Goal: Transaction & Acquisition: Purchase product/service

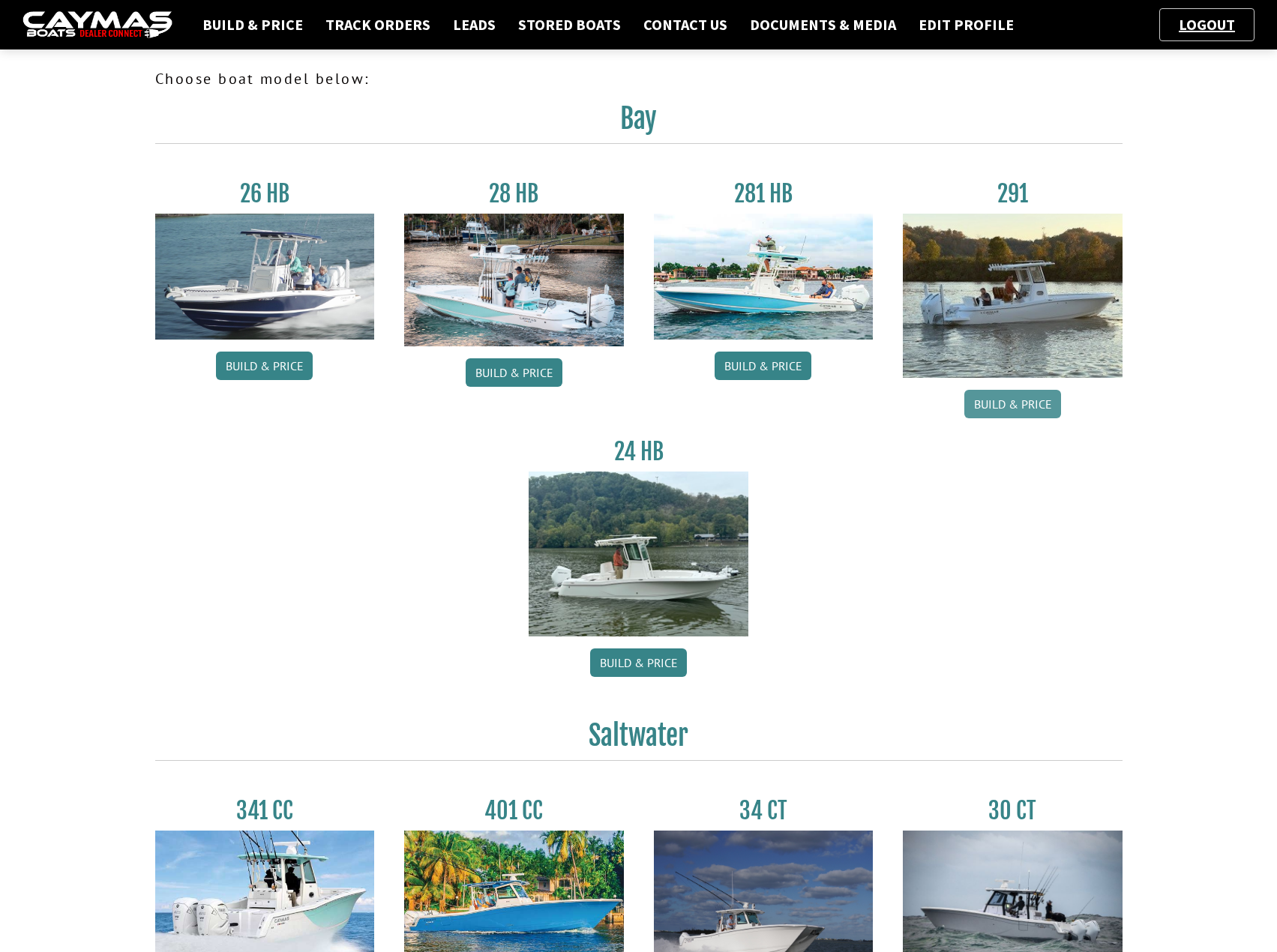
click at [1021, 407] on link "Build & Price" at bounding box center [1012, 404] width 97 height 28
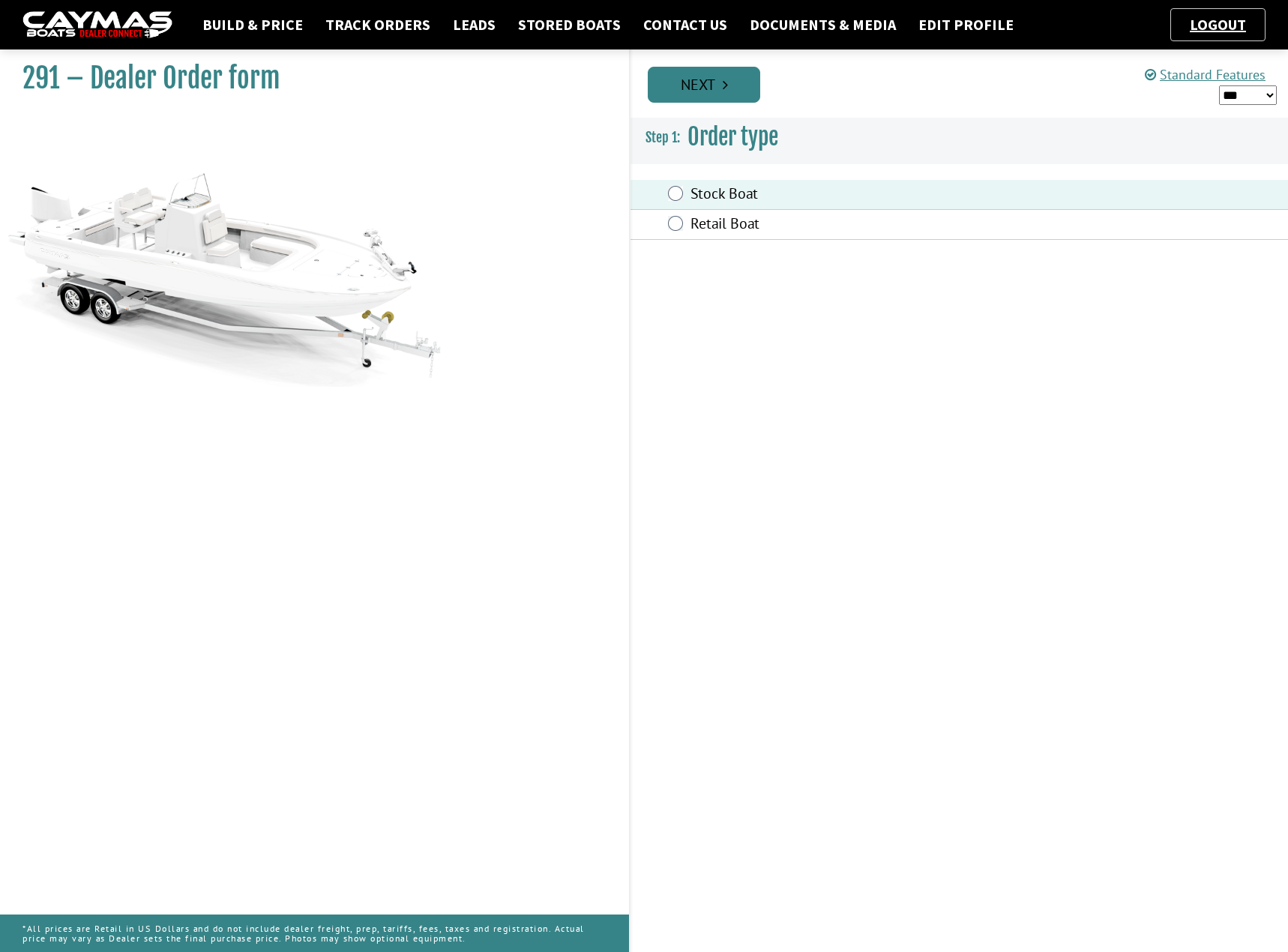
click at [731, 85] on link "Next" at bounding box center [704, 85] width 113 height 36
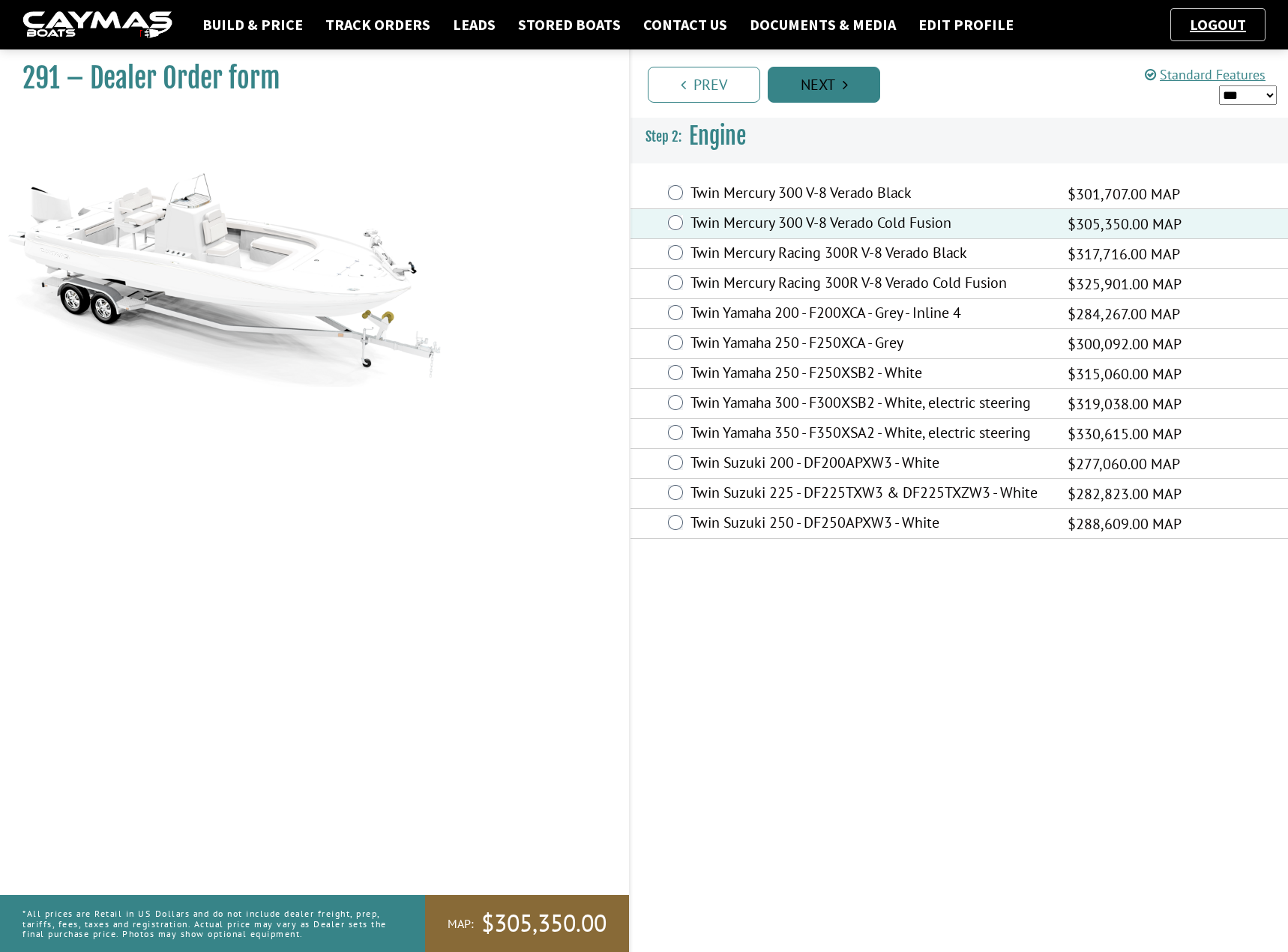
click at [850, 88] on link "Next" at bounding box center [823, 85] width 113 height 36
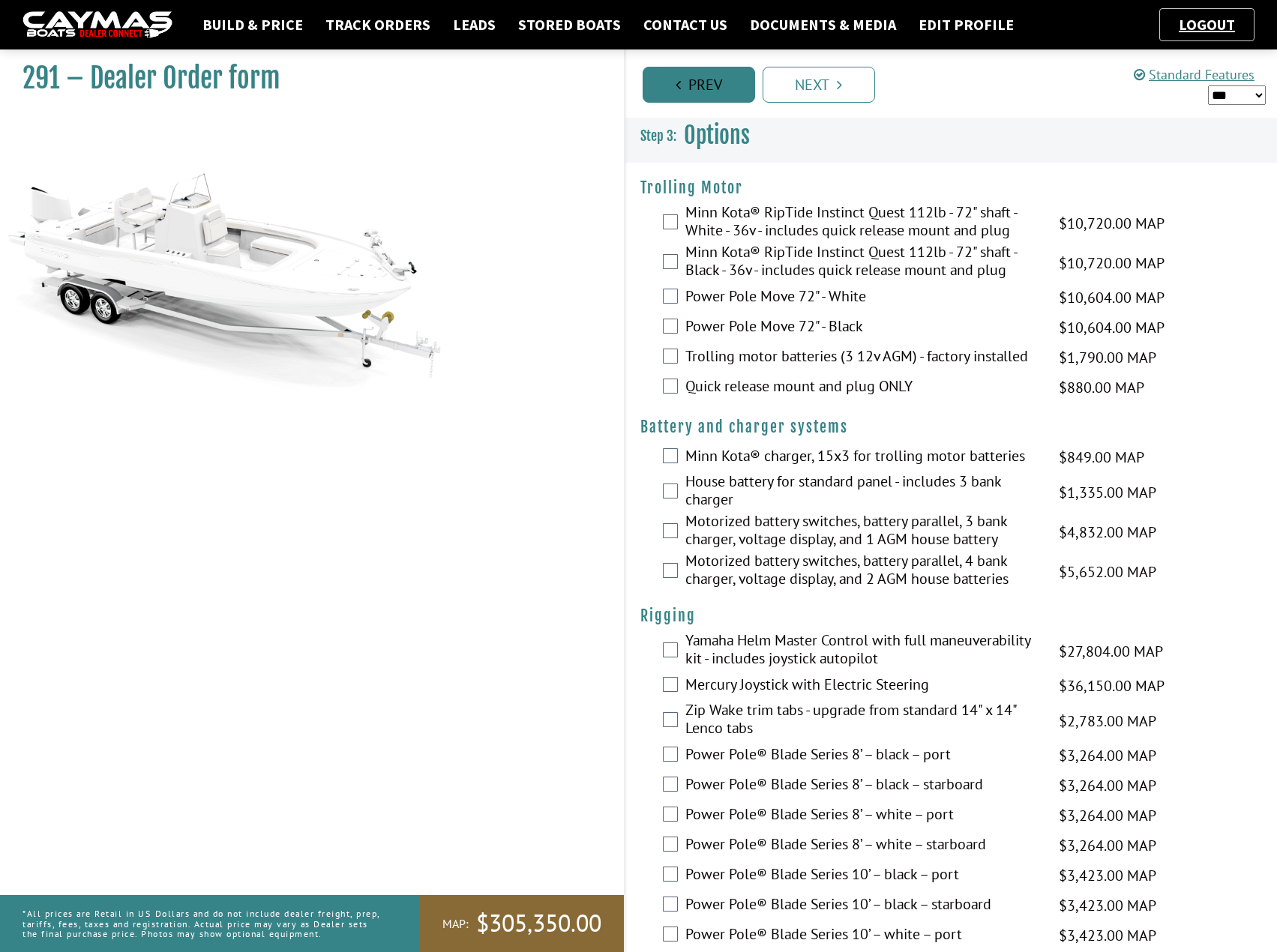
click at [712, 85] on link "Prev" at bounding box center [699, 85] width 113 height 36
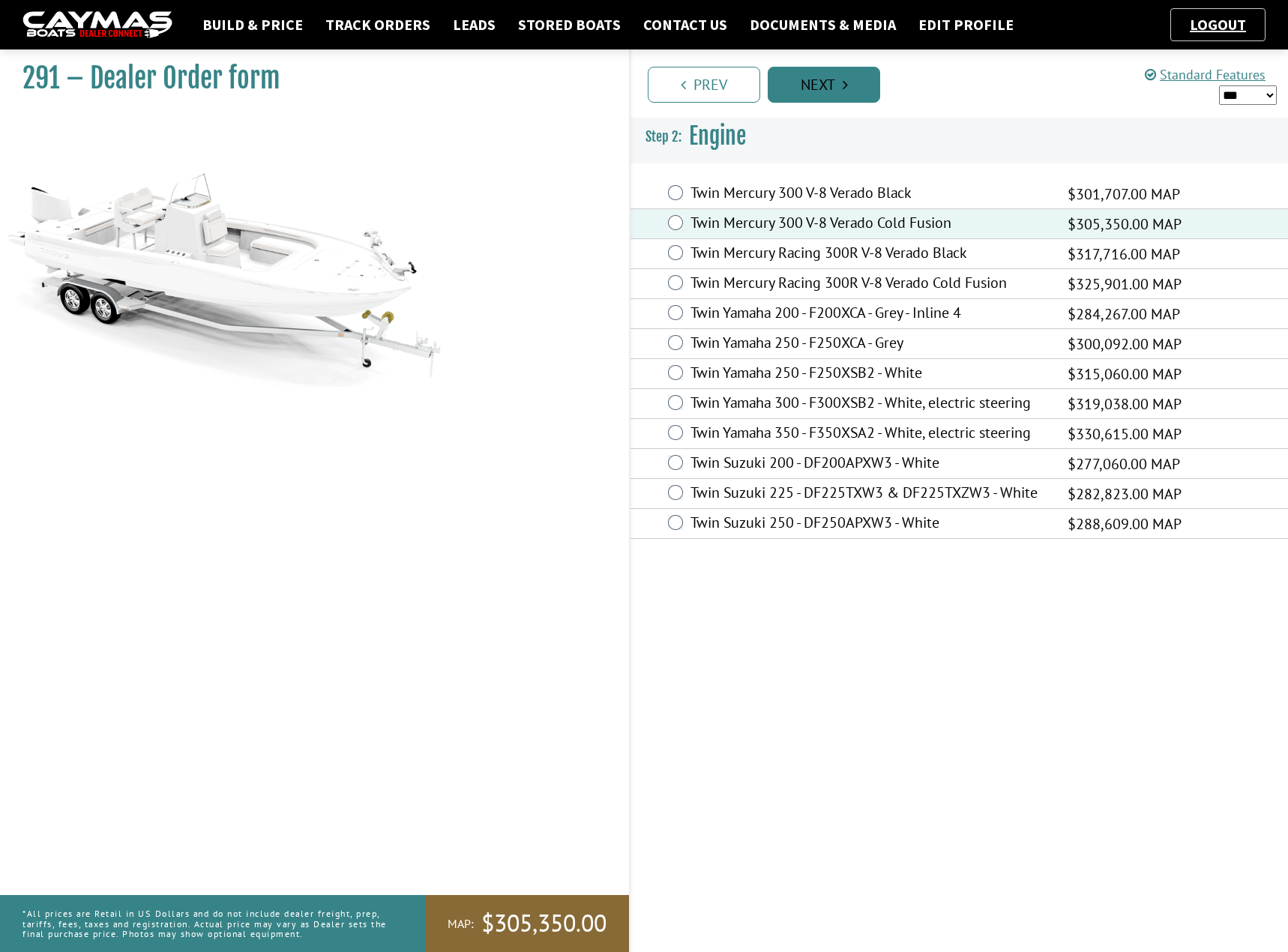
click at [840, 85] on link "Next" at bounding box center [823, 85] width 113 height 36
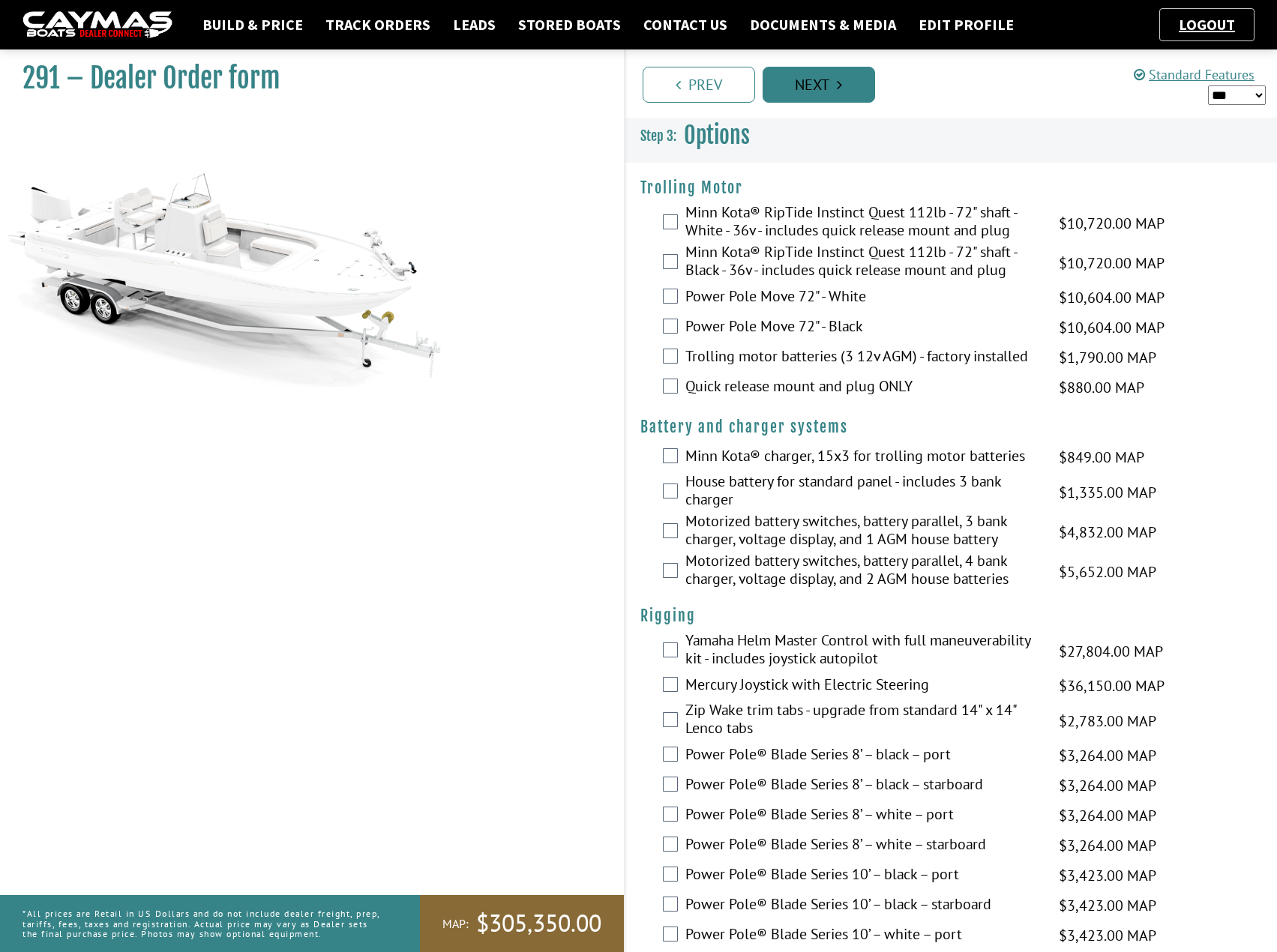
click at [840, 85] on icon "Pagination" at bounding box center [840, 84] width 5 height 15
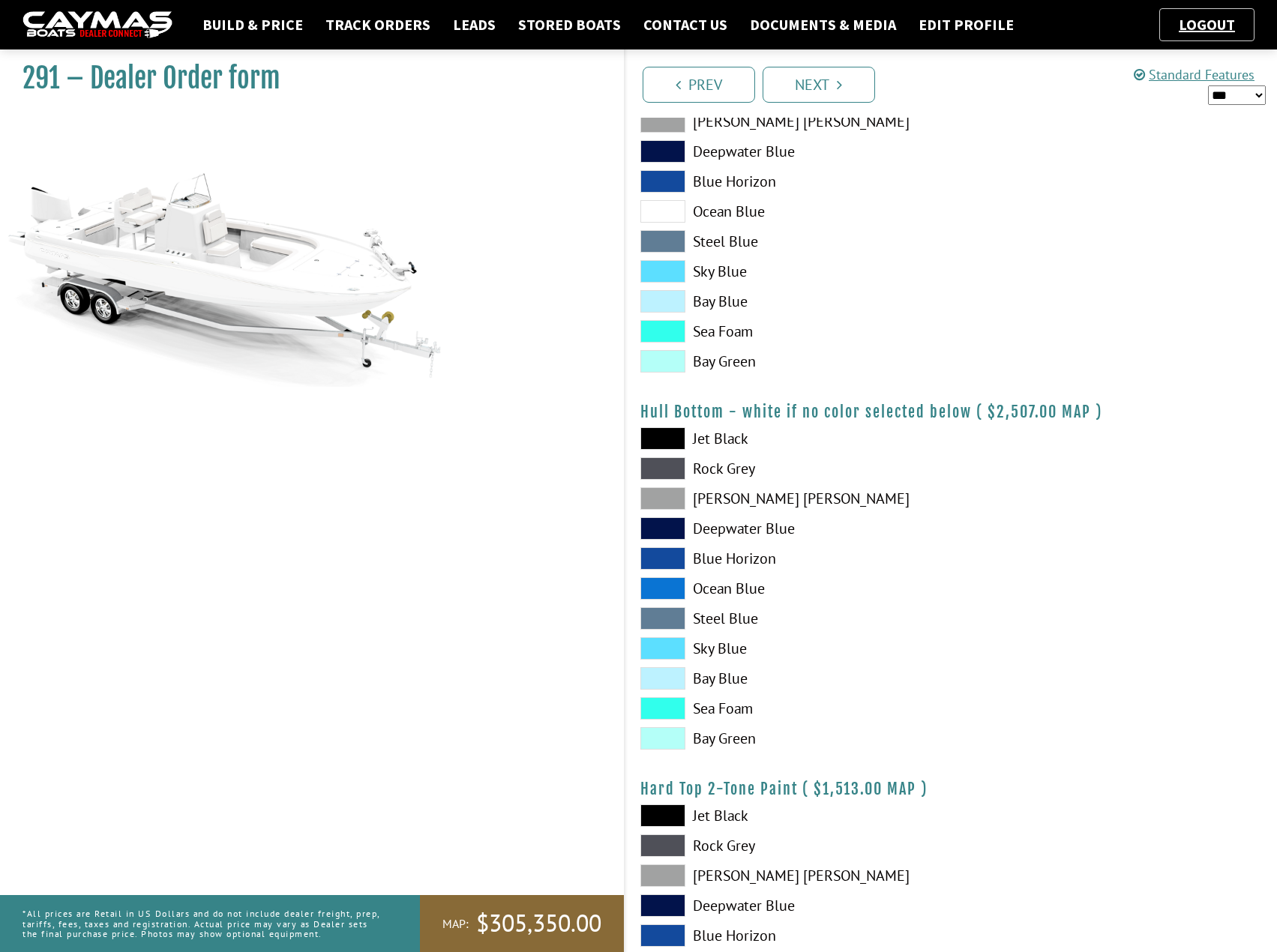
scroll to position [749, 0]
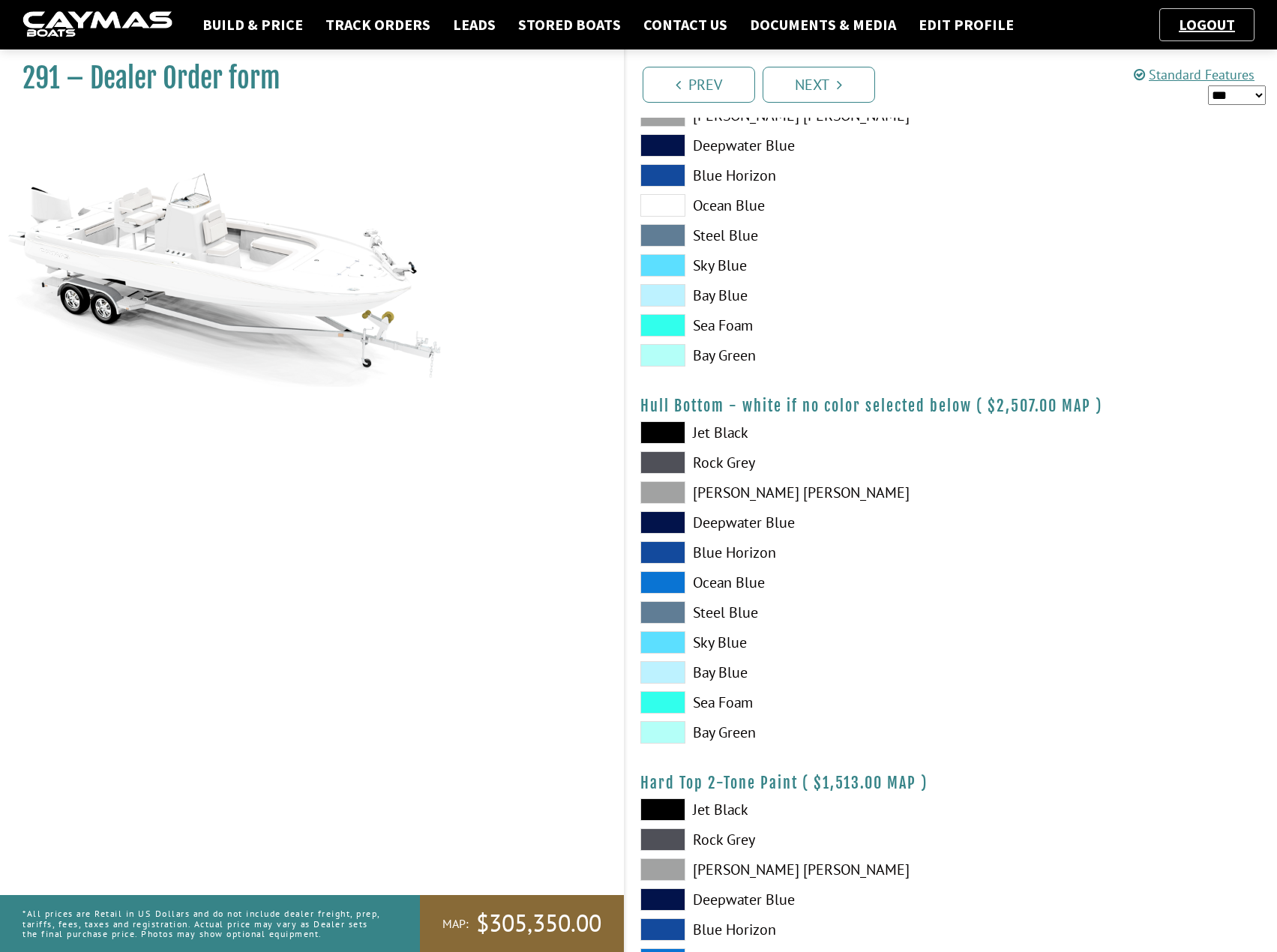
click at [676, 583] on span at bounding box center [663, 583] width 45 height 22
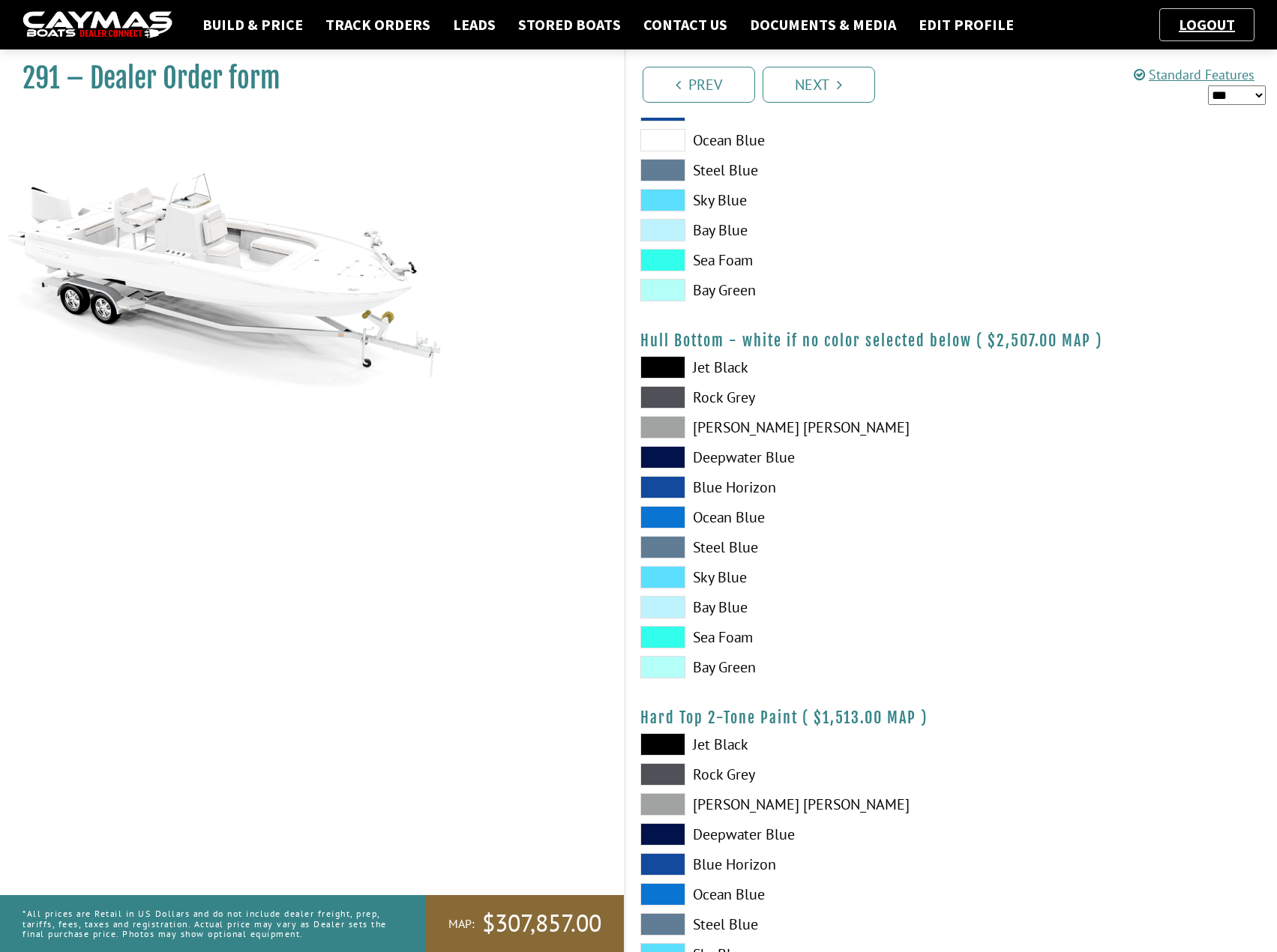
scroll to position [974, 0]
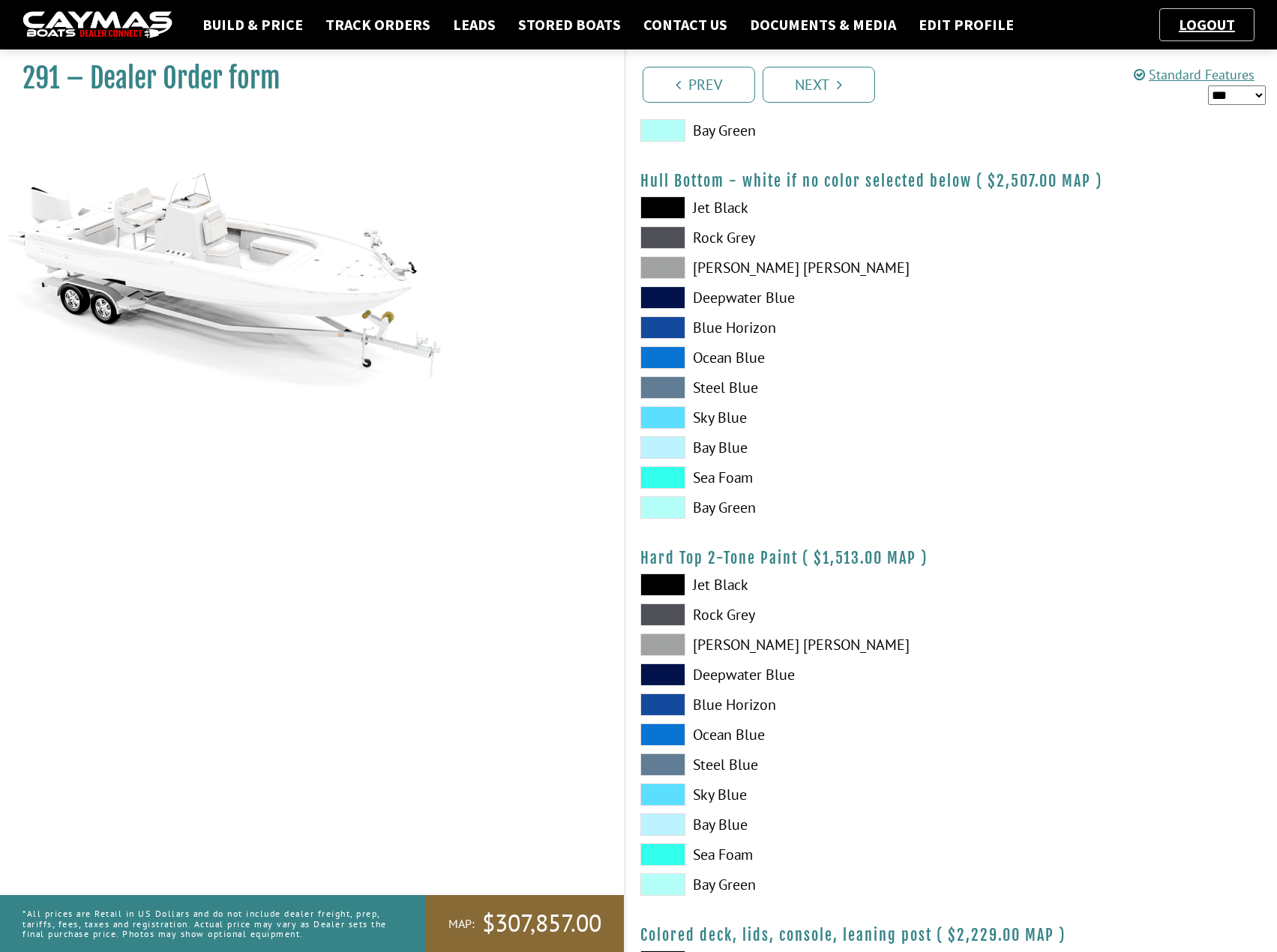
click at [669, 733] on span at bounding box center [663, 735] width 45 height 22
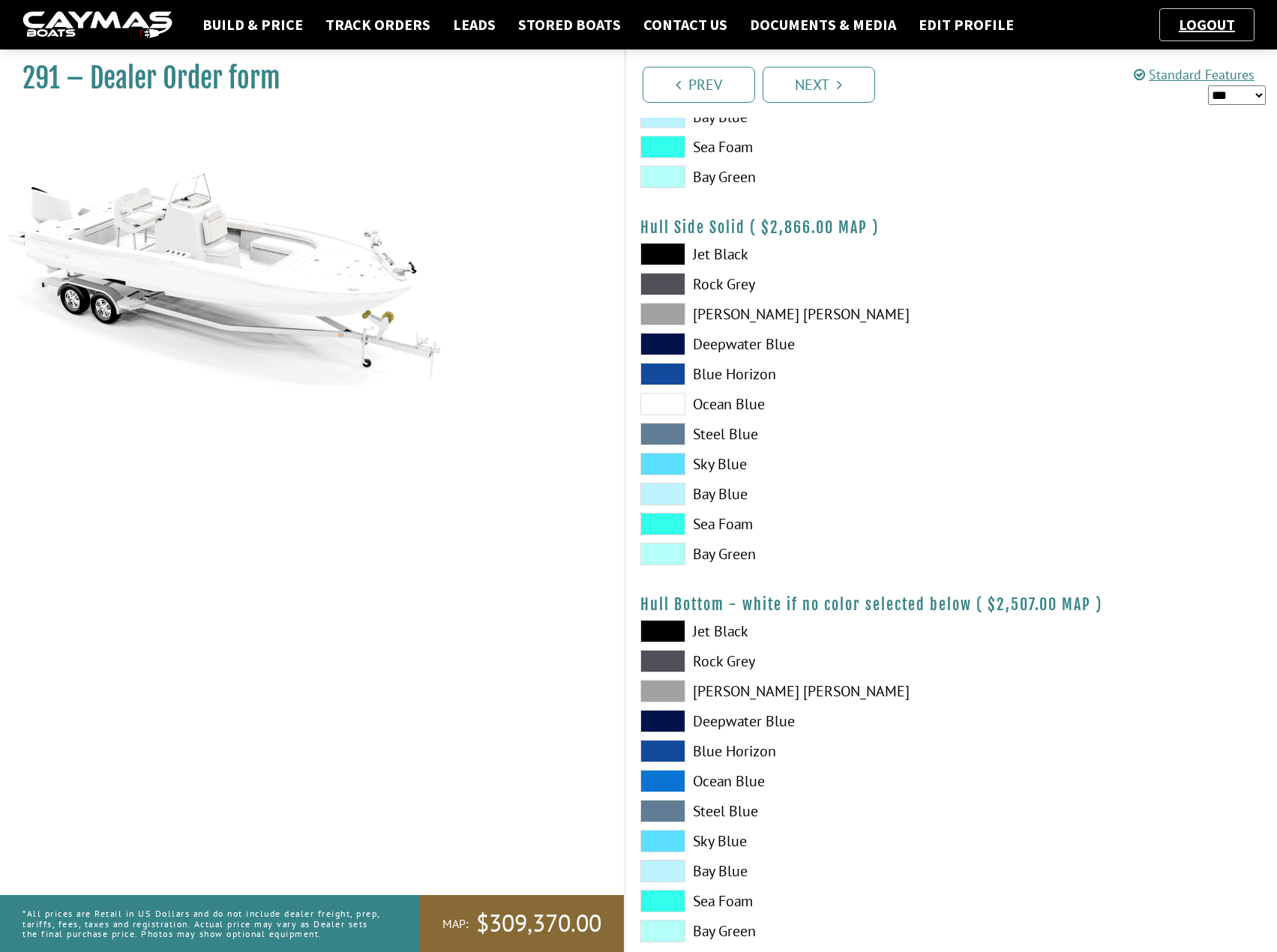
scroll to position [525, 0]
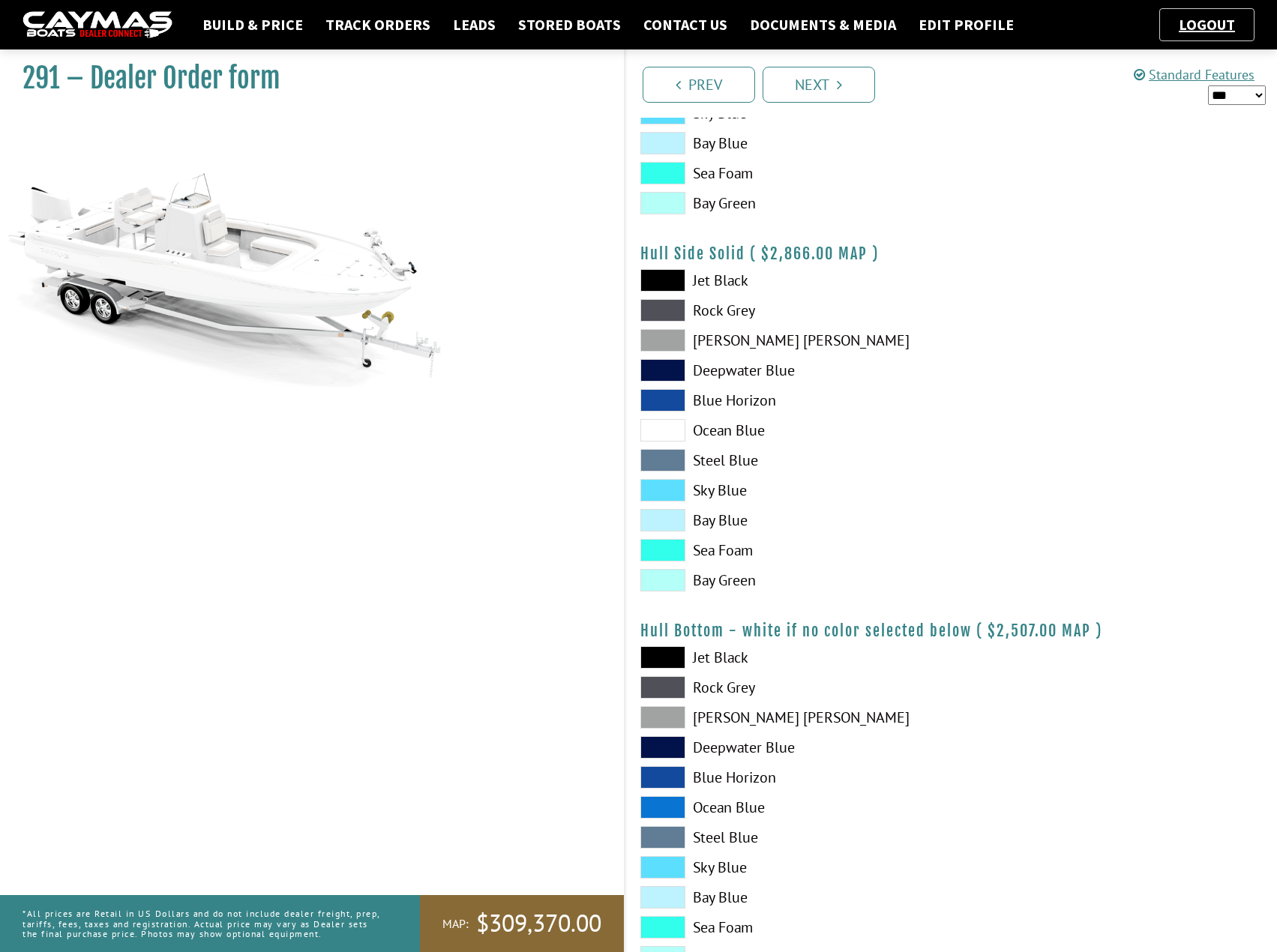
click at [669, 429] on span at bounding box center [663, 430] width 45 height 22
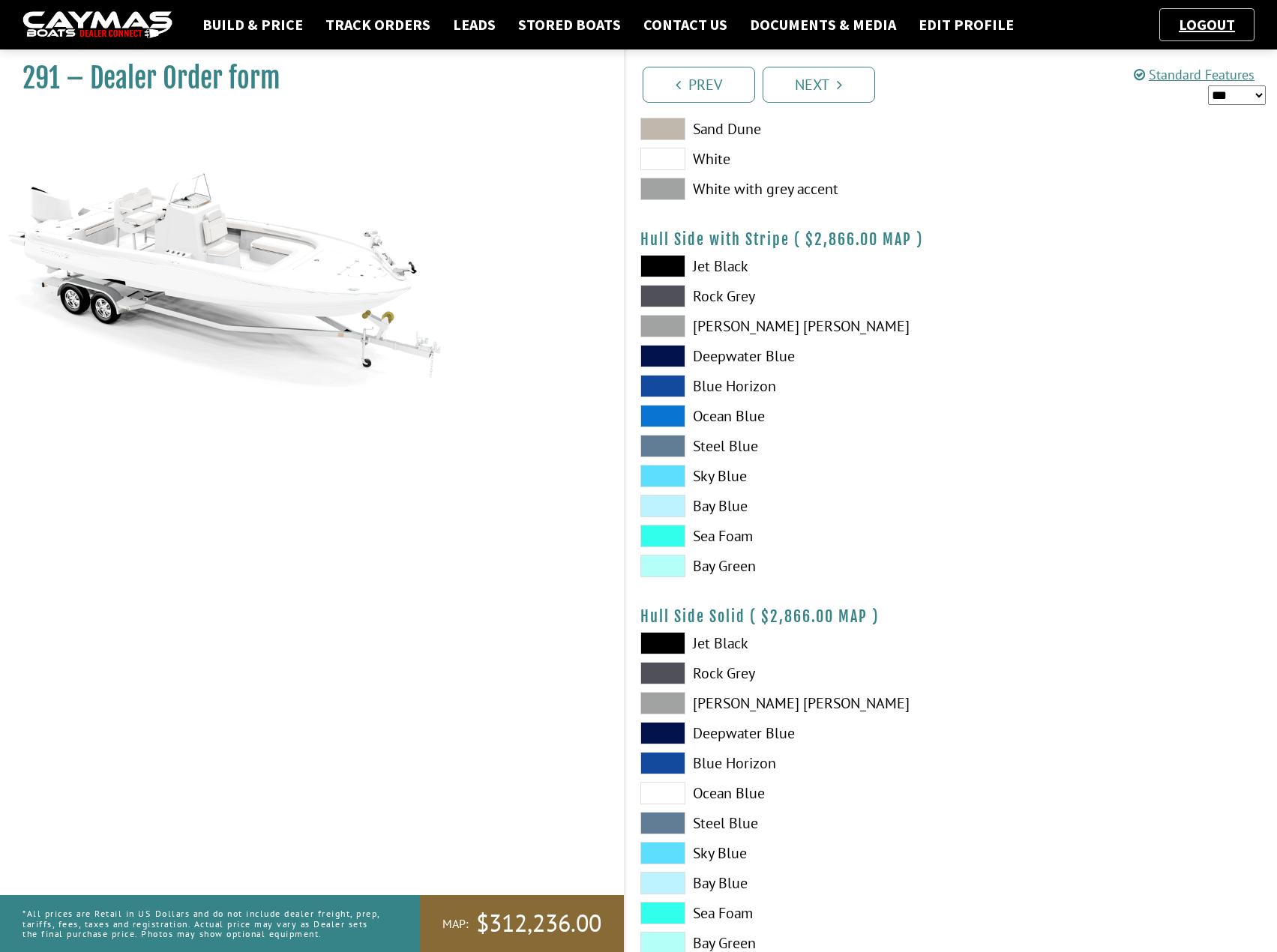
scroll to position [150, 0]
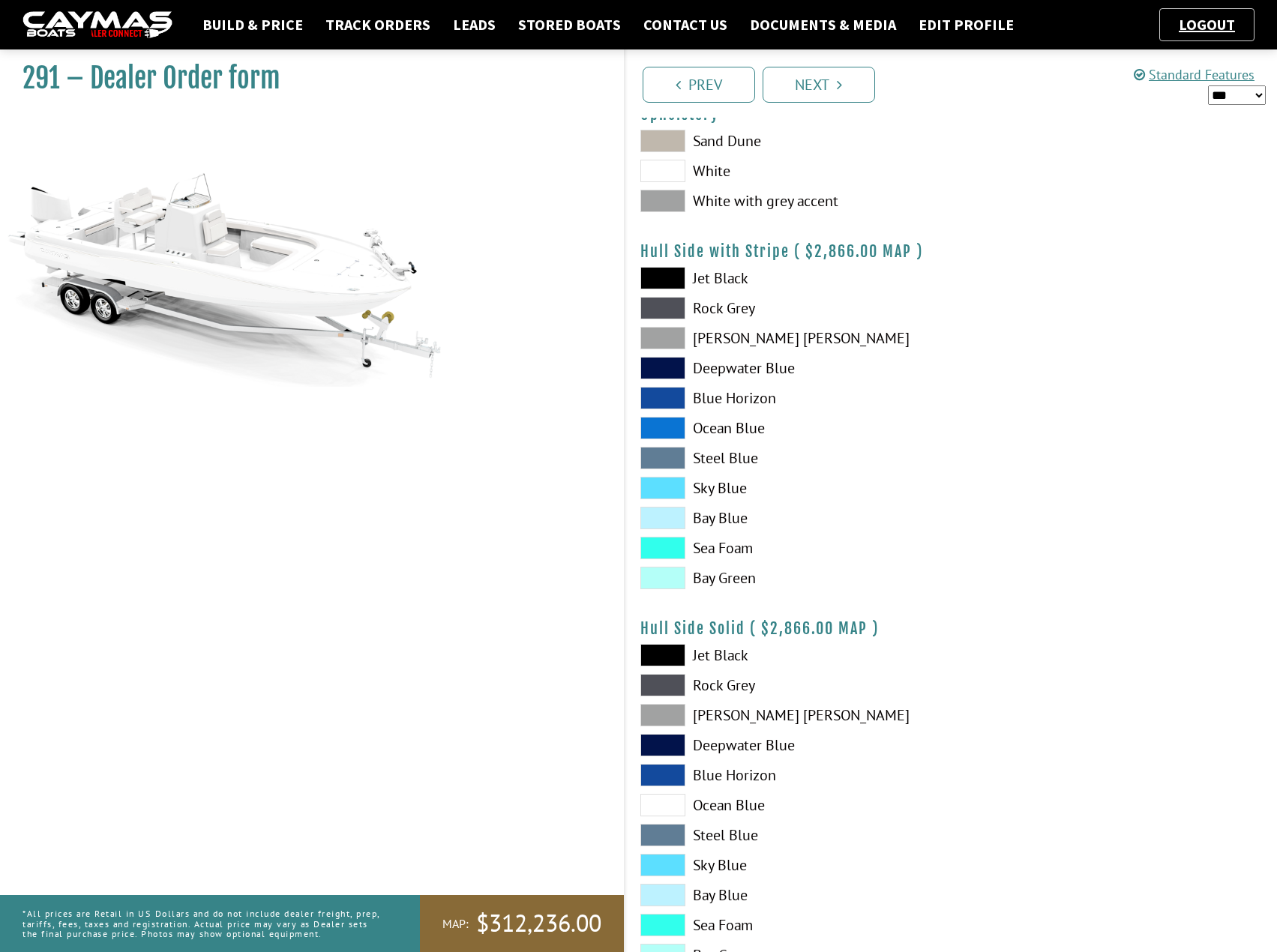
click at [666, 427] on span at bounding box center [663, 428] width 45 height 22
click at [673, 429] on span at bounding box center [663, 428] width 45 height 22
click at [656, 811] on span at bounding box center [663, 805] width 45 height 22
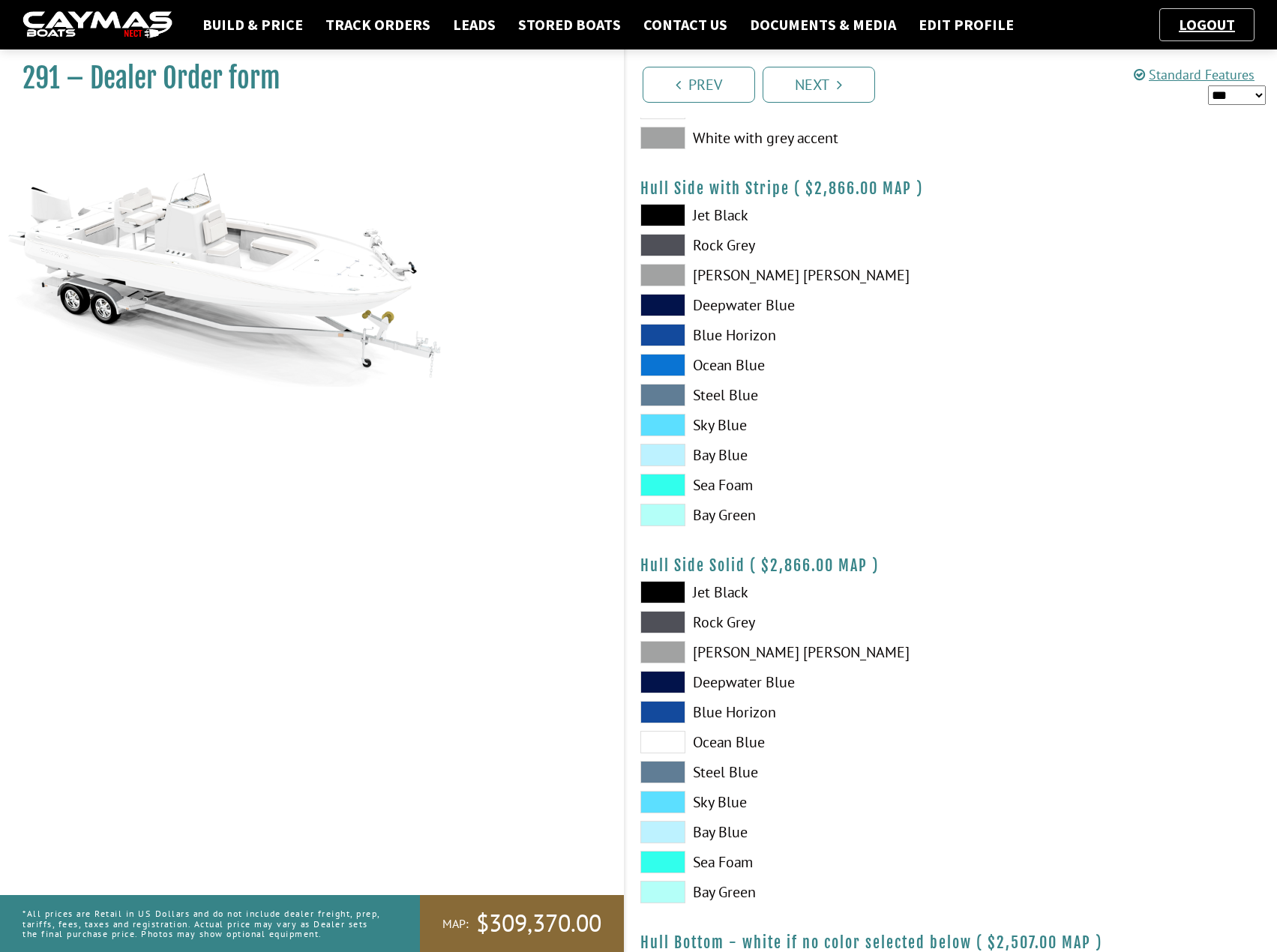
scroll to position [375, 0]
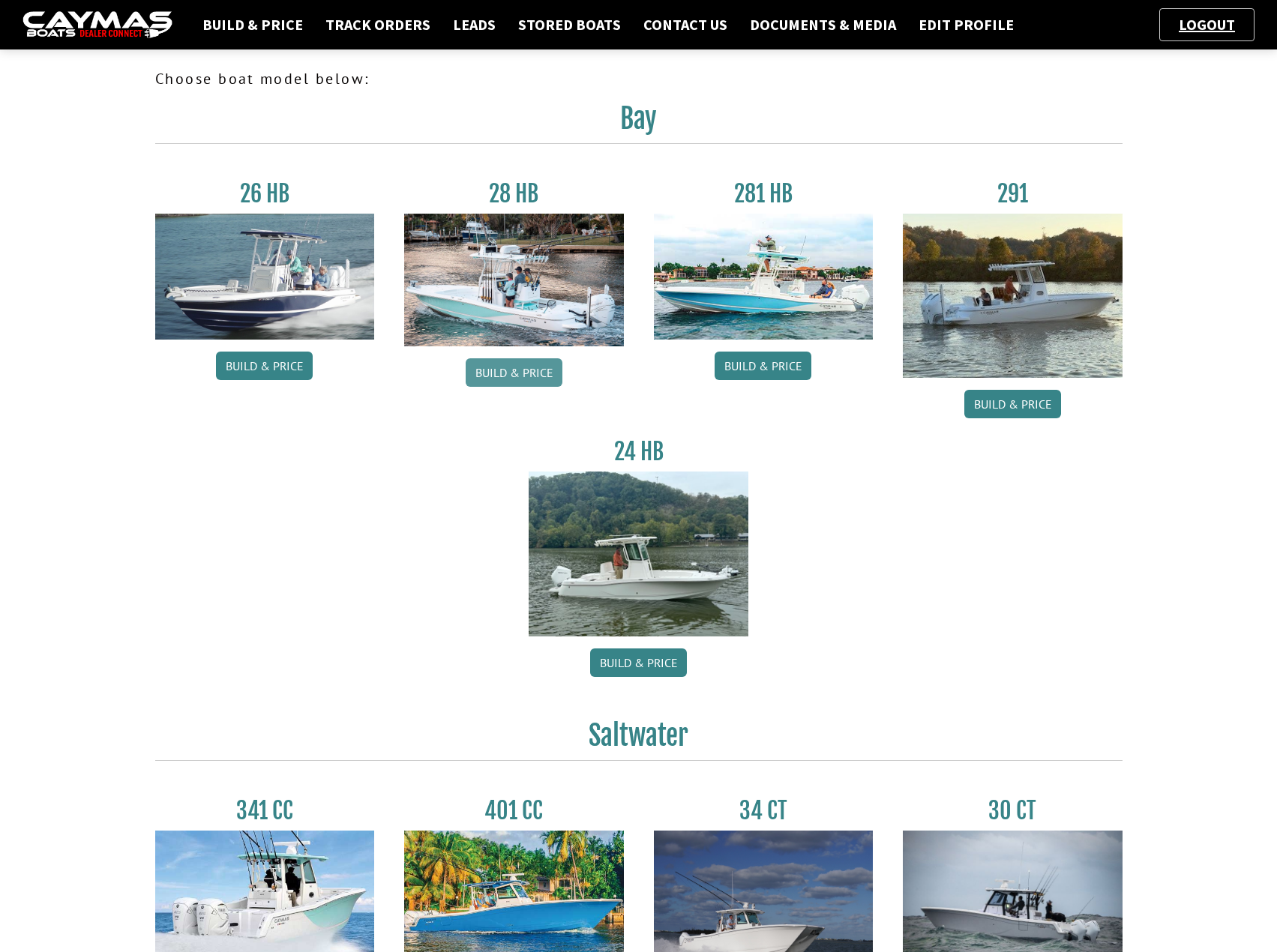
click at [504, 368] on link "Build & Price" at bounding box center [514, 372] width 97 height 28
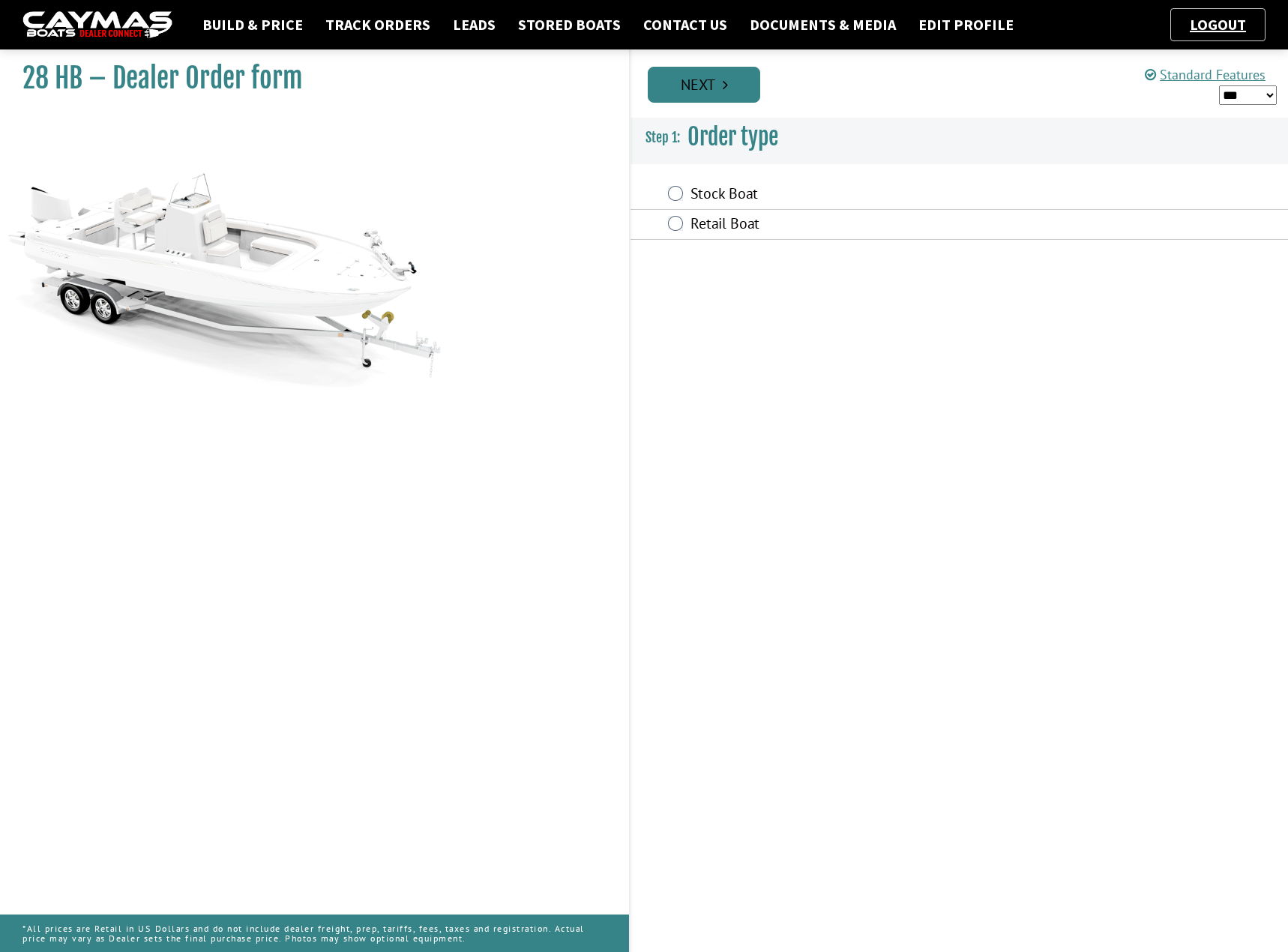
click at [725, 84] on icon "Pagination" at bounding box center [725, 84] width 5 height 15
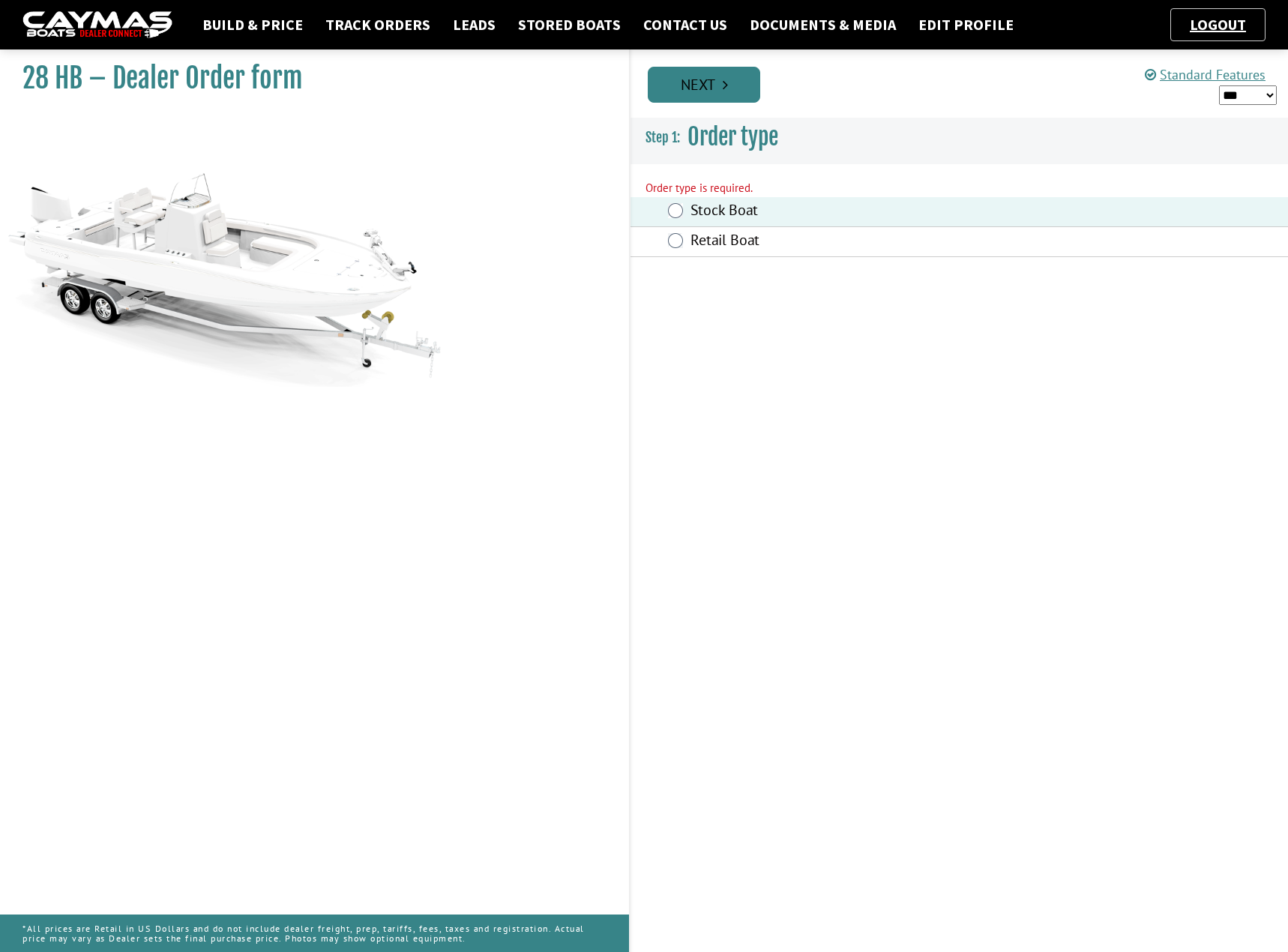
click at [724, 94] on link "Next" at bounding box center [704, 85] width 113 height 36
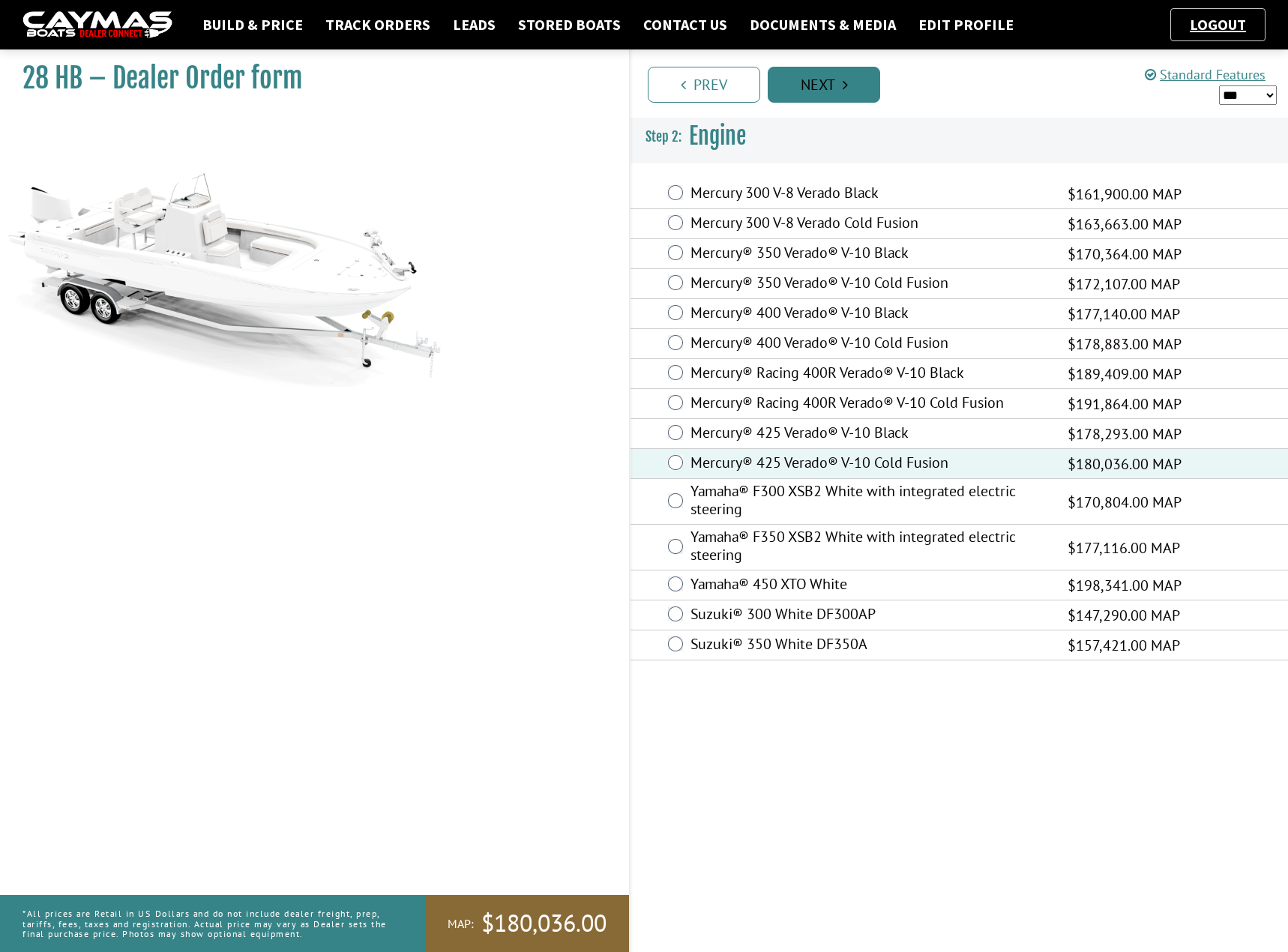
click at [843, 79] on icon "Pagination" at bounding box center [845, 84] width 5 height 15
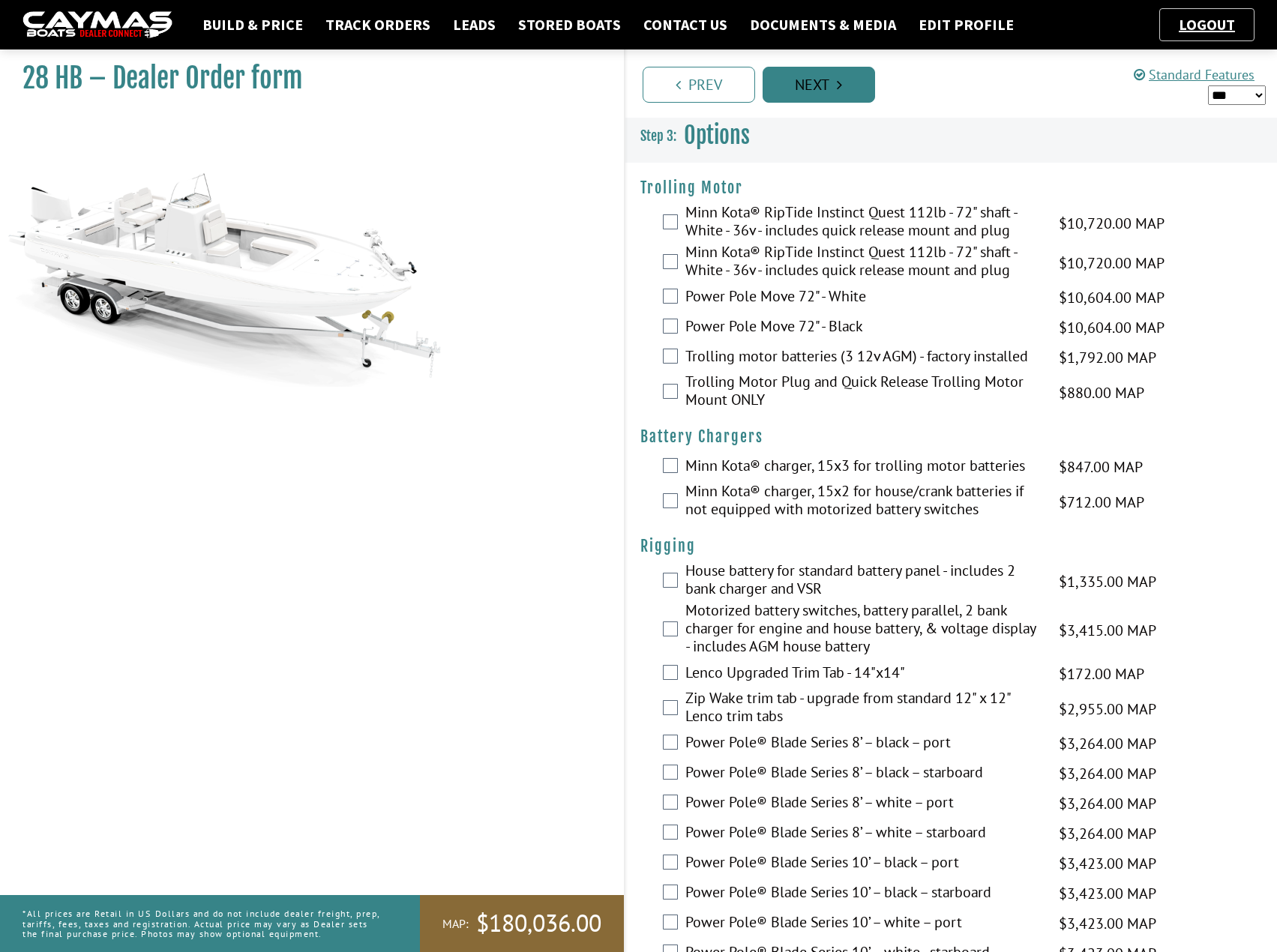
click at [831, 85] on link "Next" at bounding box center [818, 85] width 113 height 36
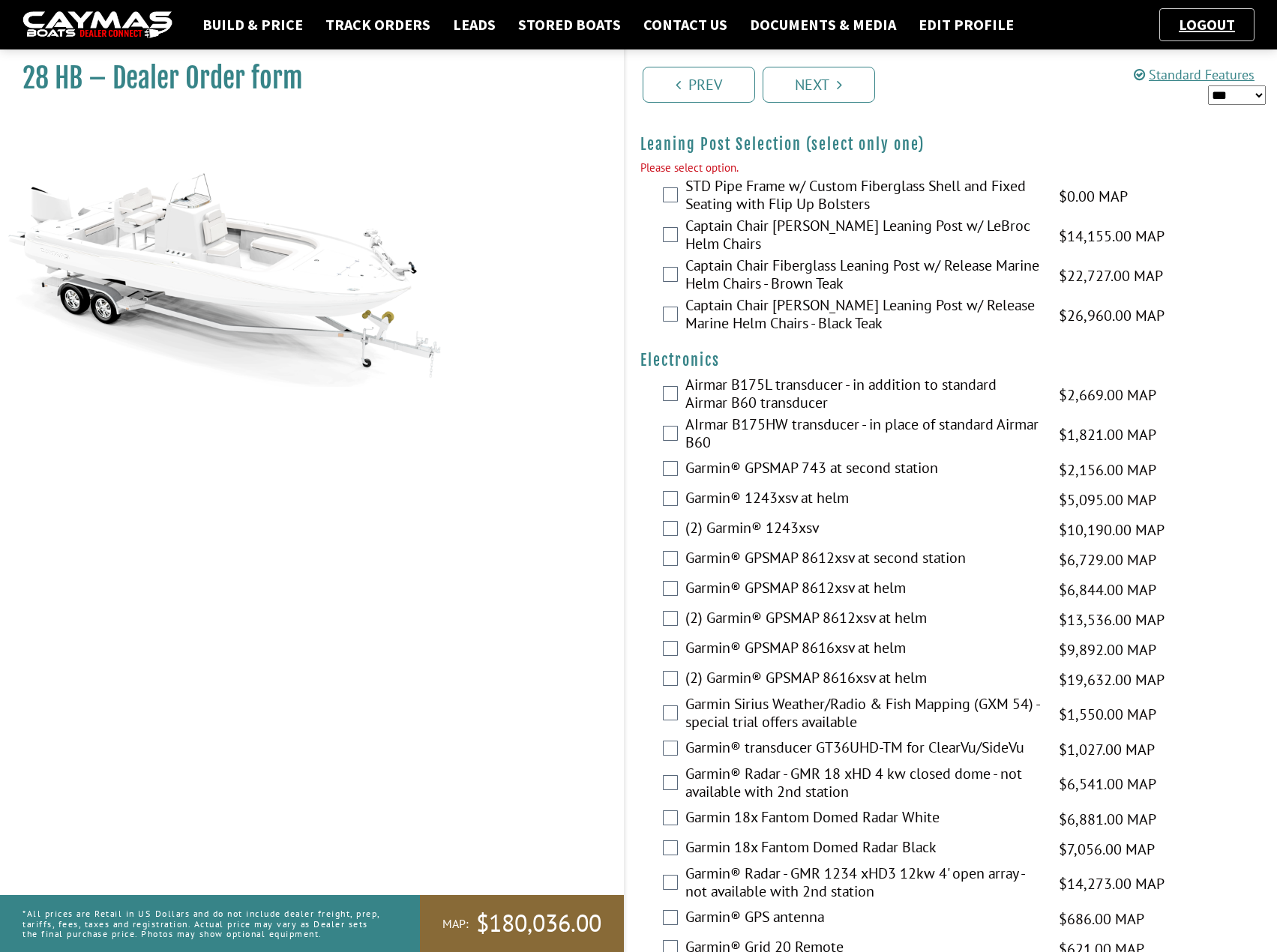
scroll to position [3367, 0]
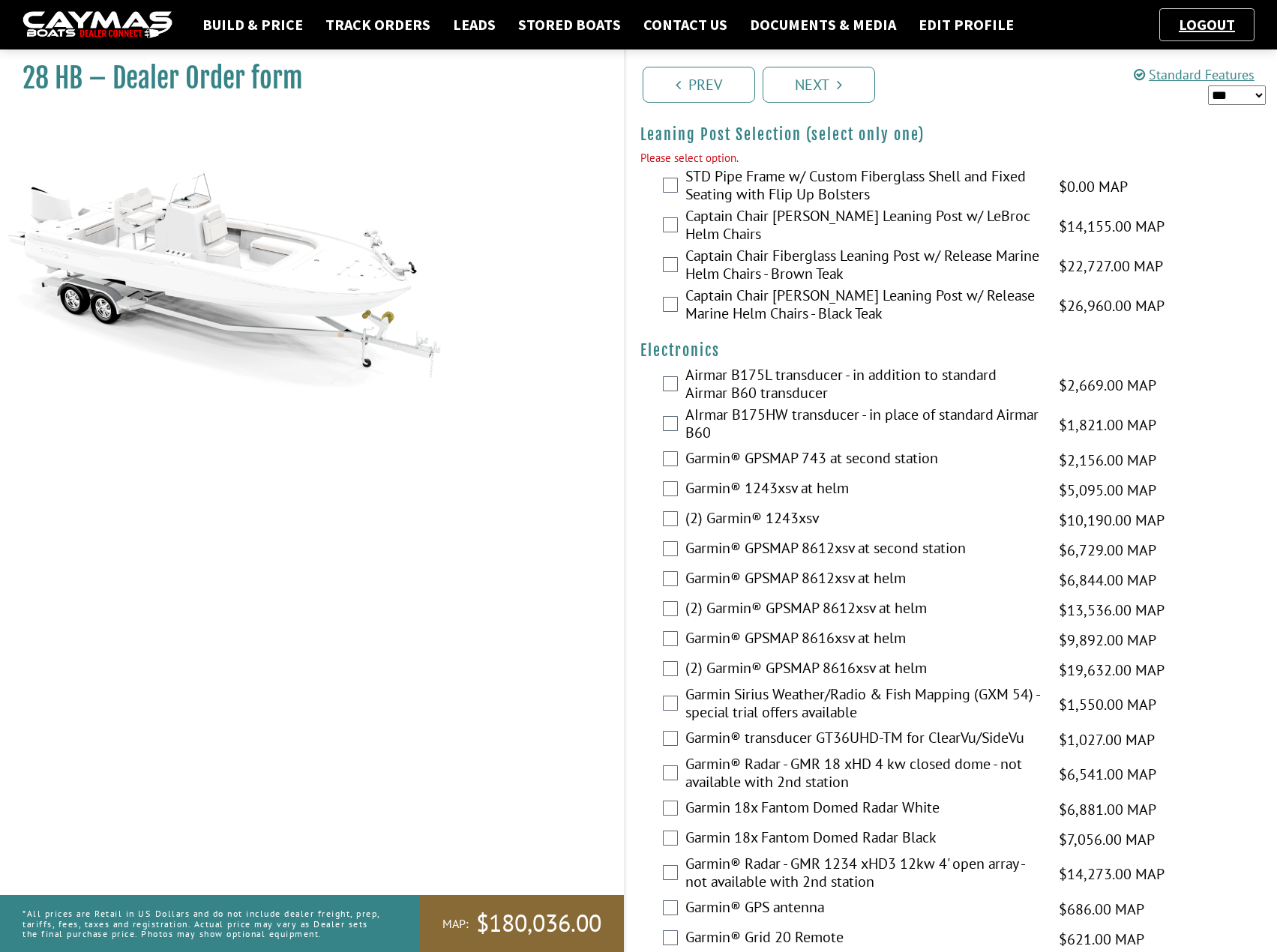
click at [835, 103] on div "Prev Next" at bounding box center [950, 83] width 654 height 68
click at [832, 86] on link "Next" at bounding box center [818, 85] width 113 height 36
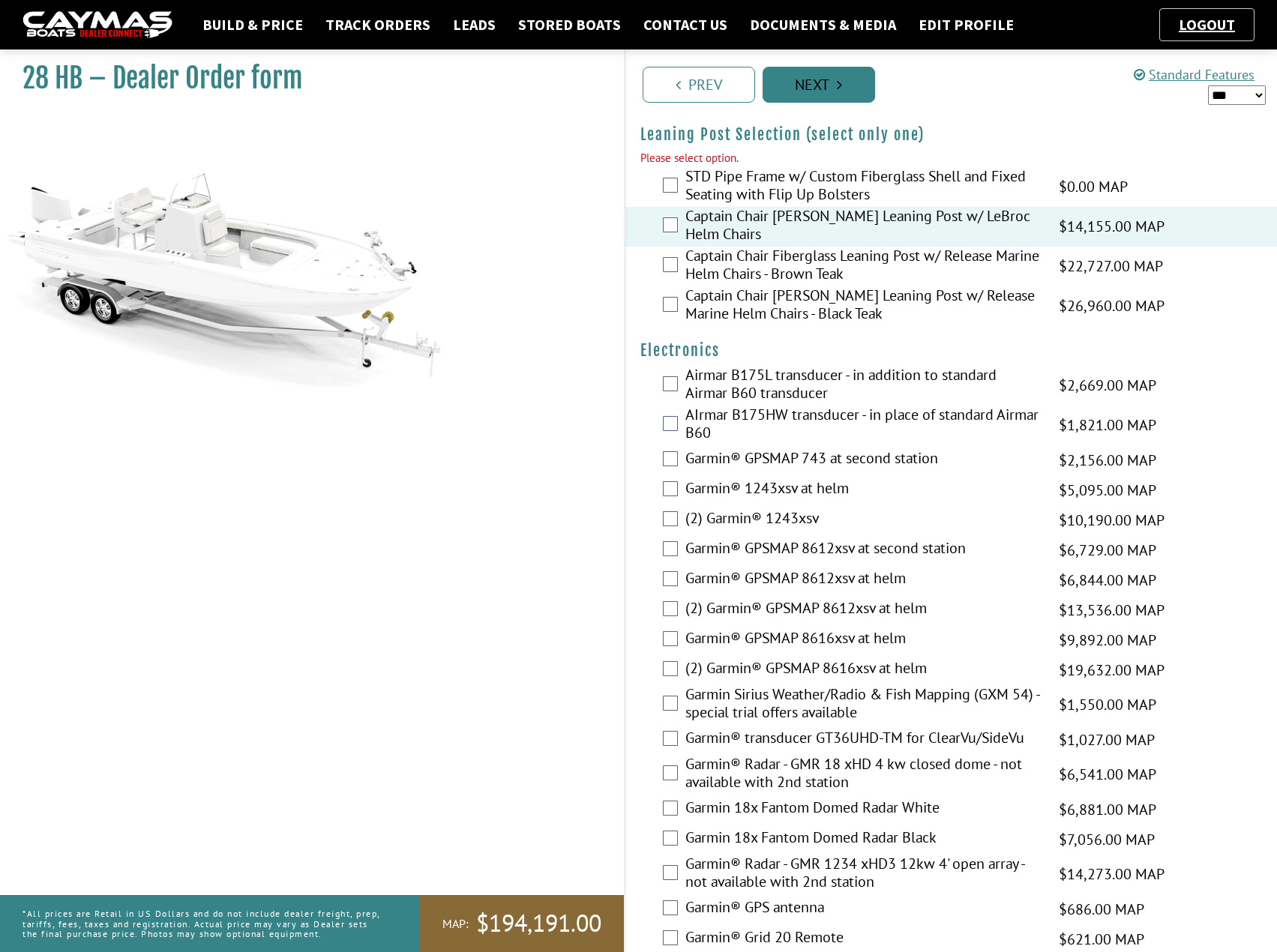
click at [843, 83] on link "Next" at bounding box center [818, 85] width 113 height 36
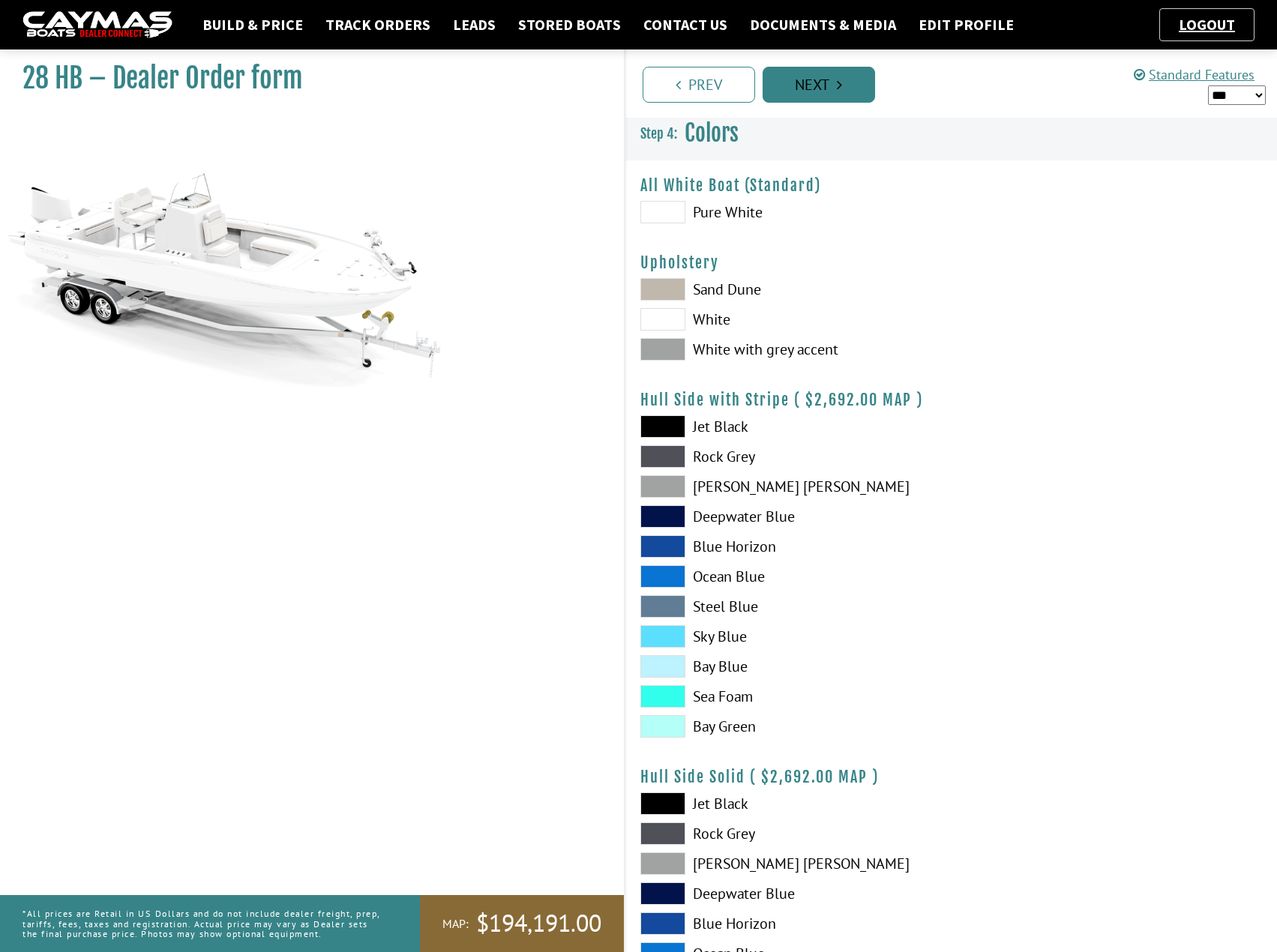
scroll to position [0, 0]
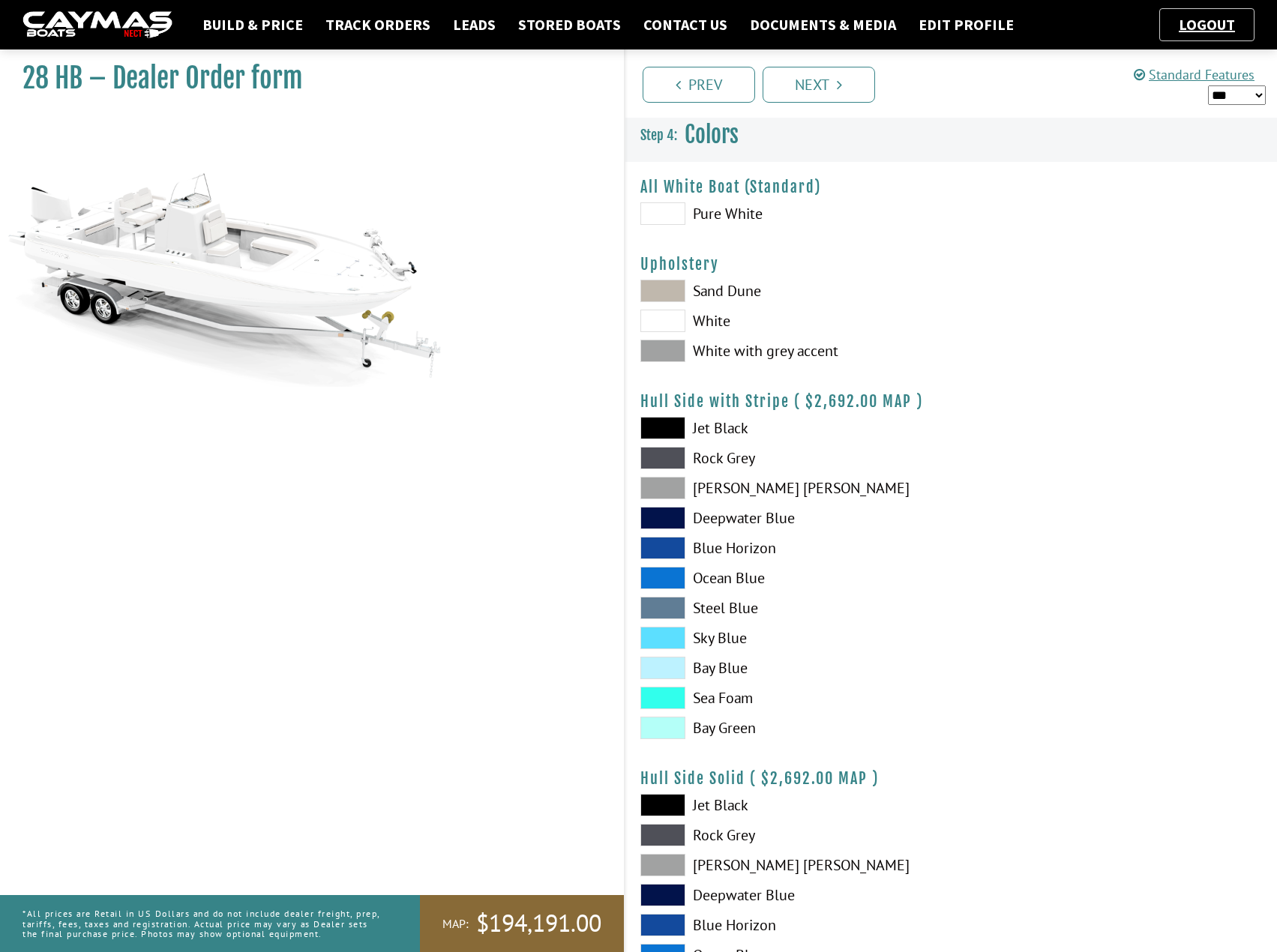
click at [667, 520] on span at bounding box center [663, 518] width 45 height 22
click at [665, 519] on span at bounding box center [663, 518] width 45 height 22
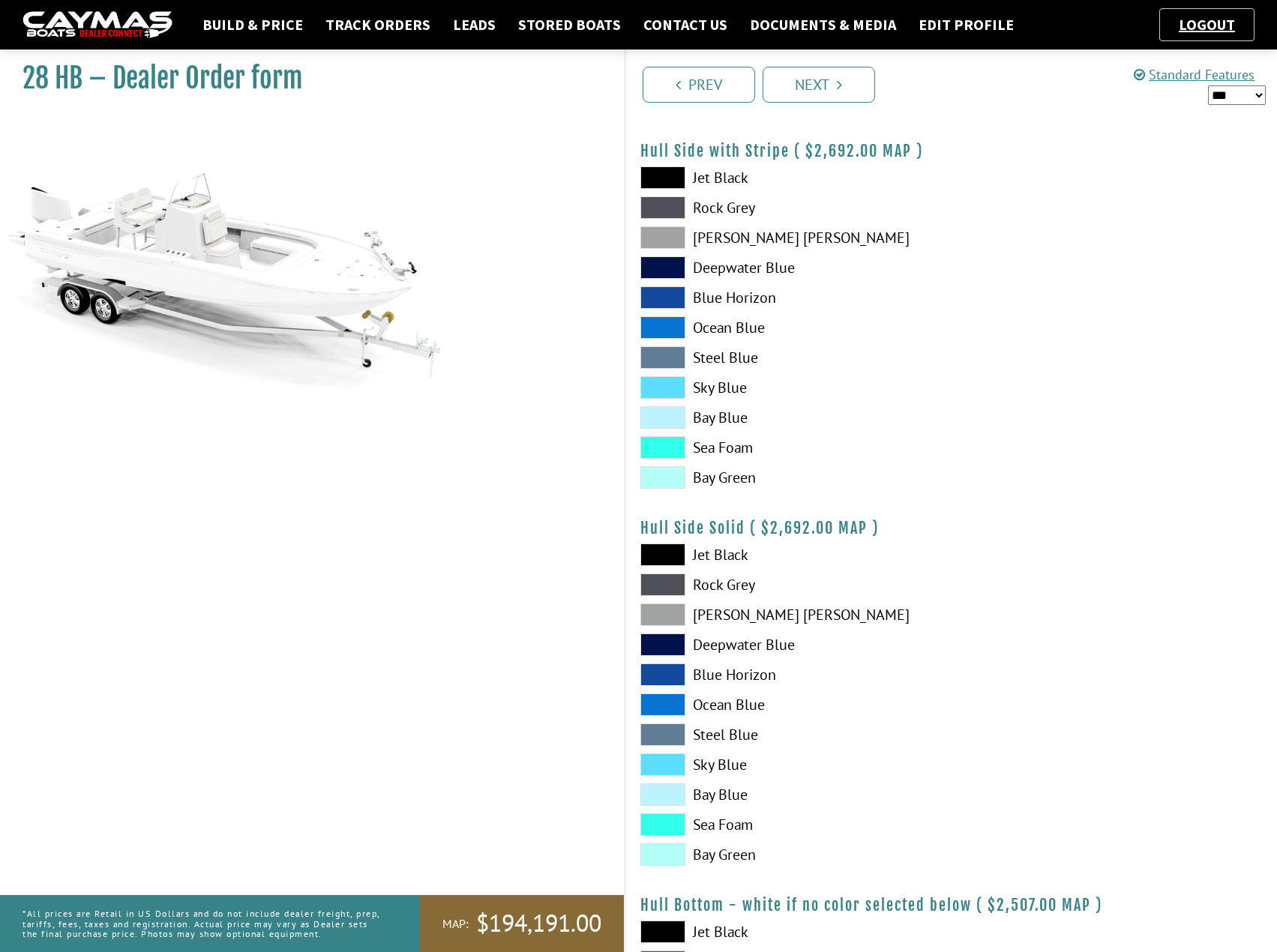
scroll to position [300, 0]
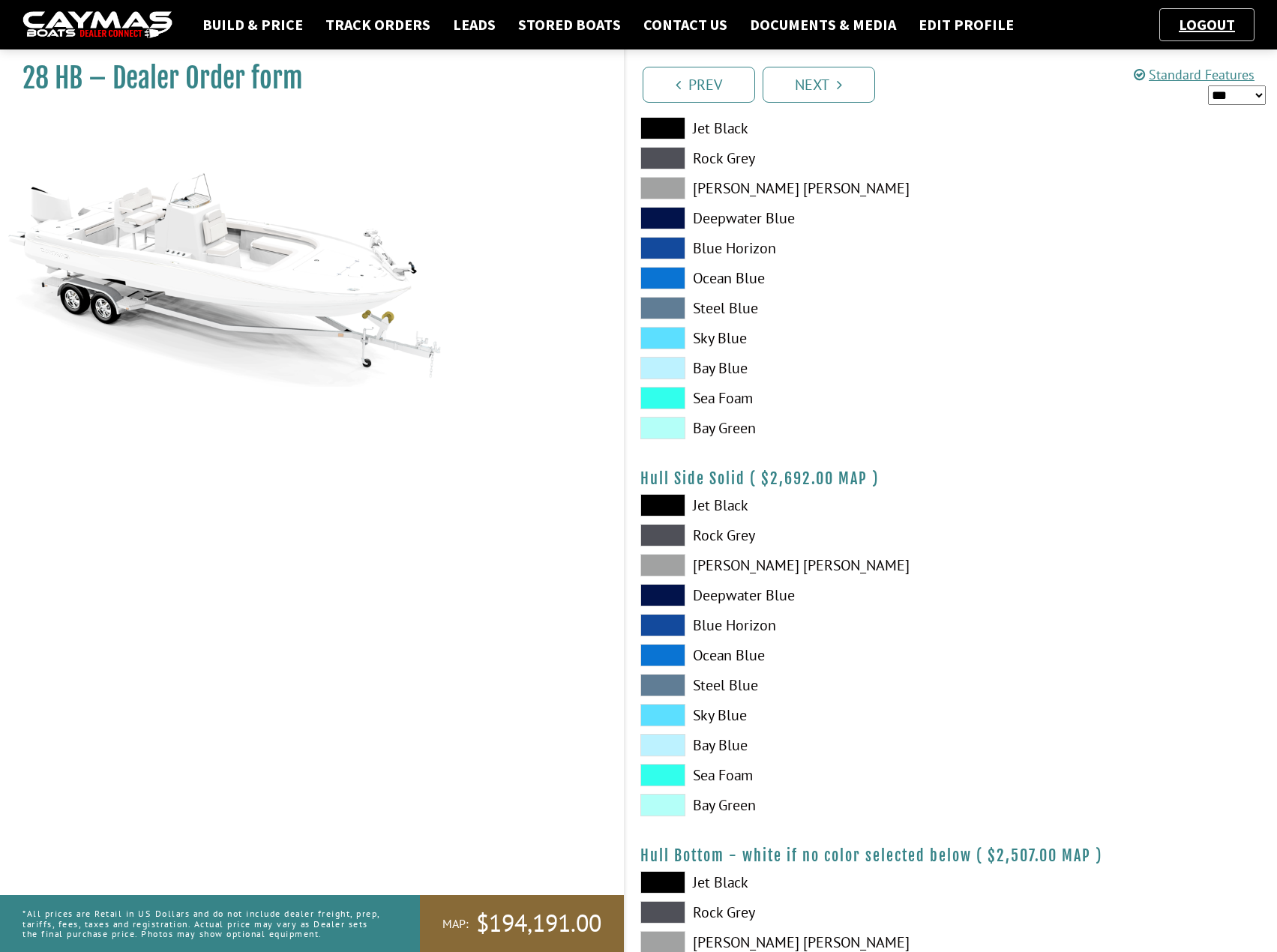
click at [667, 595] on span at bounding box center [663, 595] width 45 height 22
click at [657, 595] on span at bounding box center [663, 595] width 45 height 22
click at [662, 743] on span at bounding box center [663, 745] width 45 height 22
click at [662, 748] on span at bounding box center [663, 745] width 45 height 22
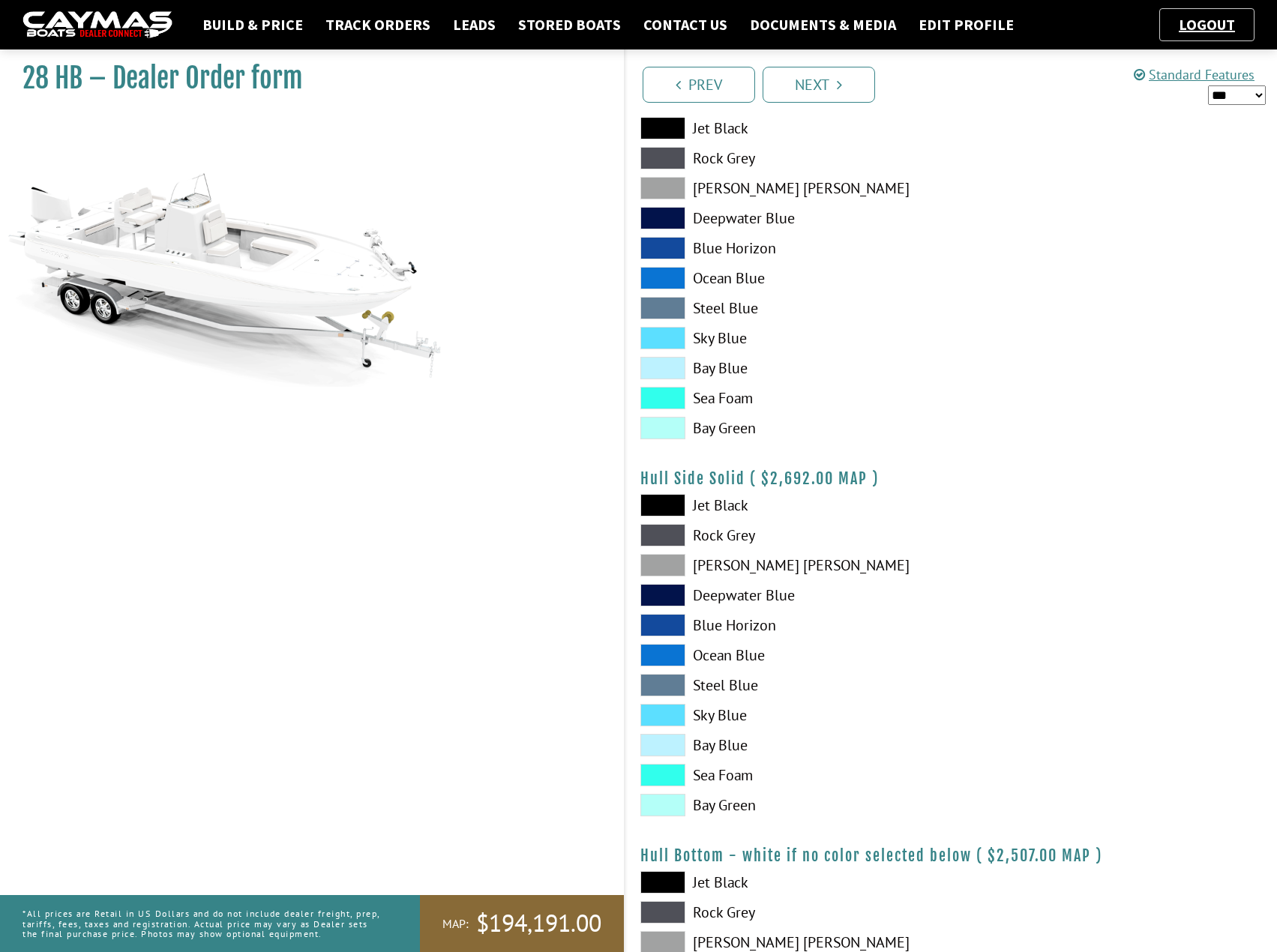
click at [667, 596] on span at bounding box center [663, 595] width 45 height 22
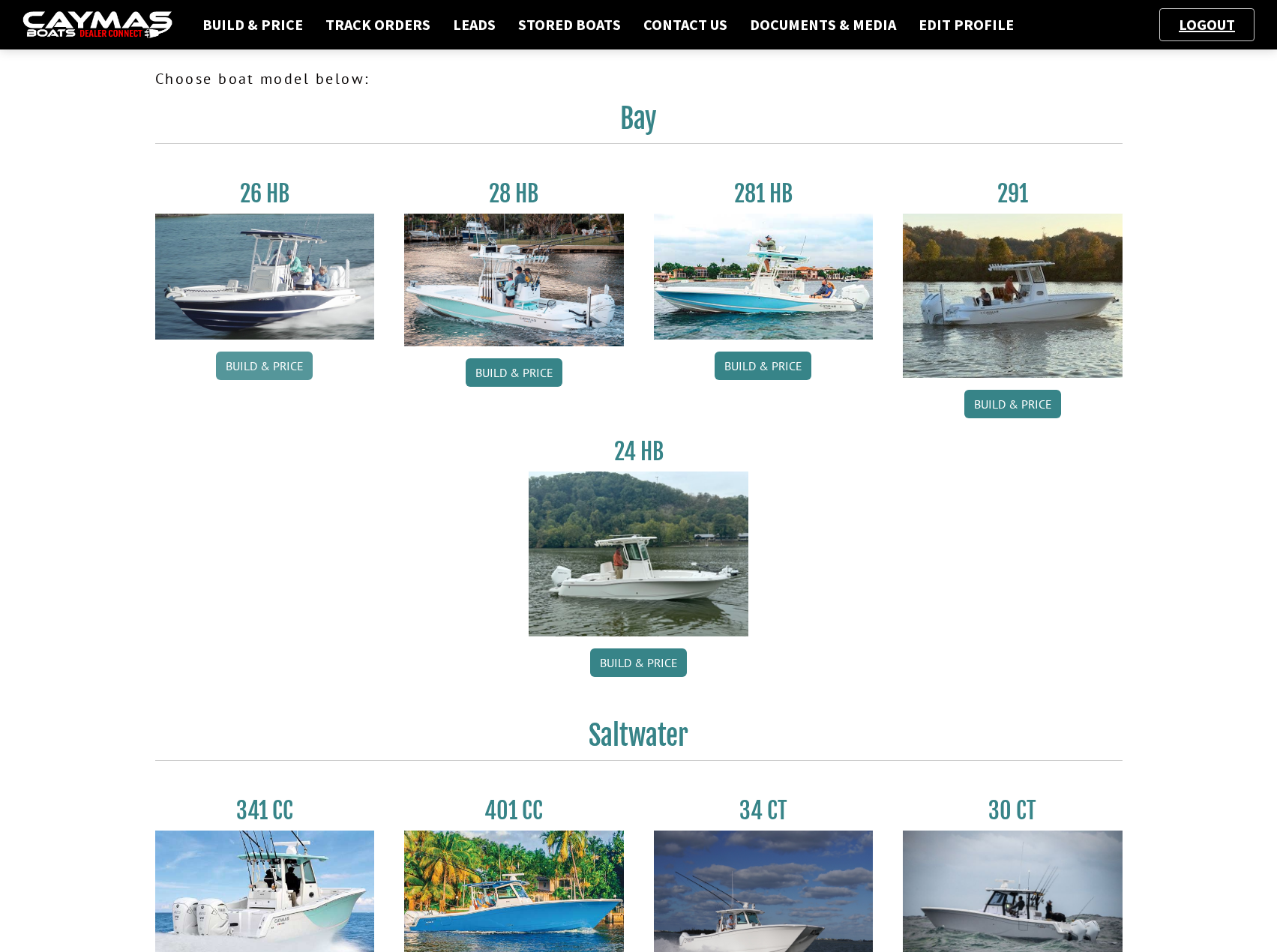
click at [270, 370] on link "Build & Price" at bounding box center [264, 365] width 97 height 28
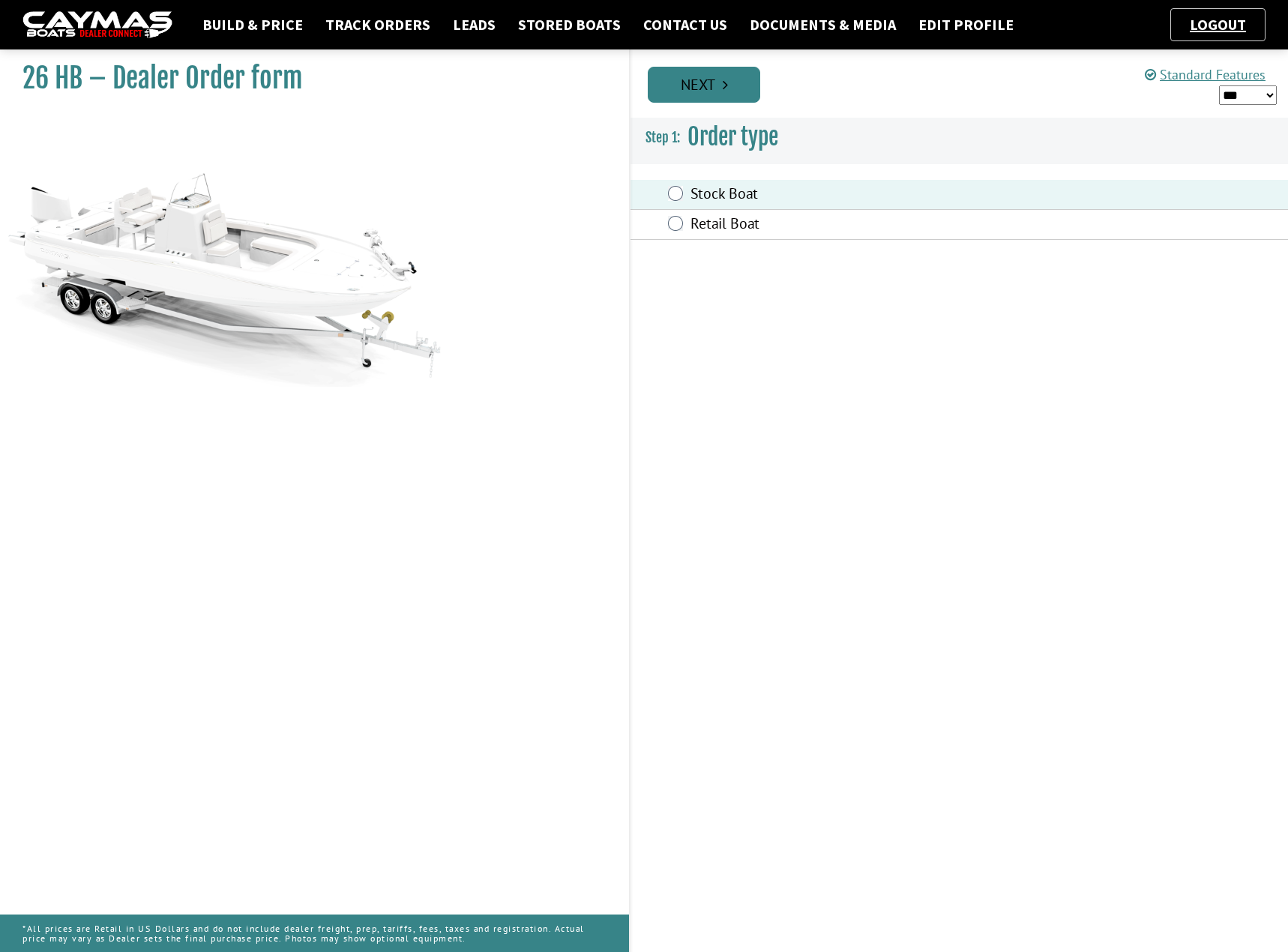
click at [712, 88] on link "Next" at bounding box center [704, 85] width 113 height 36
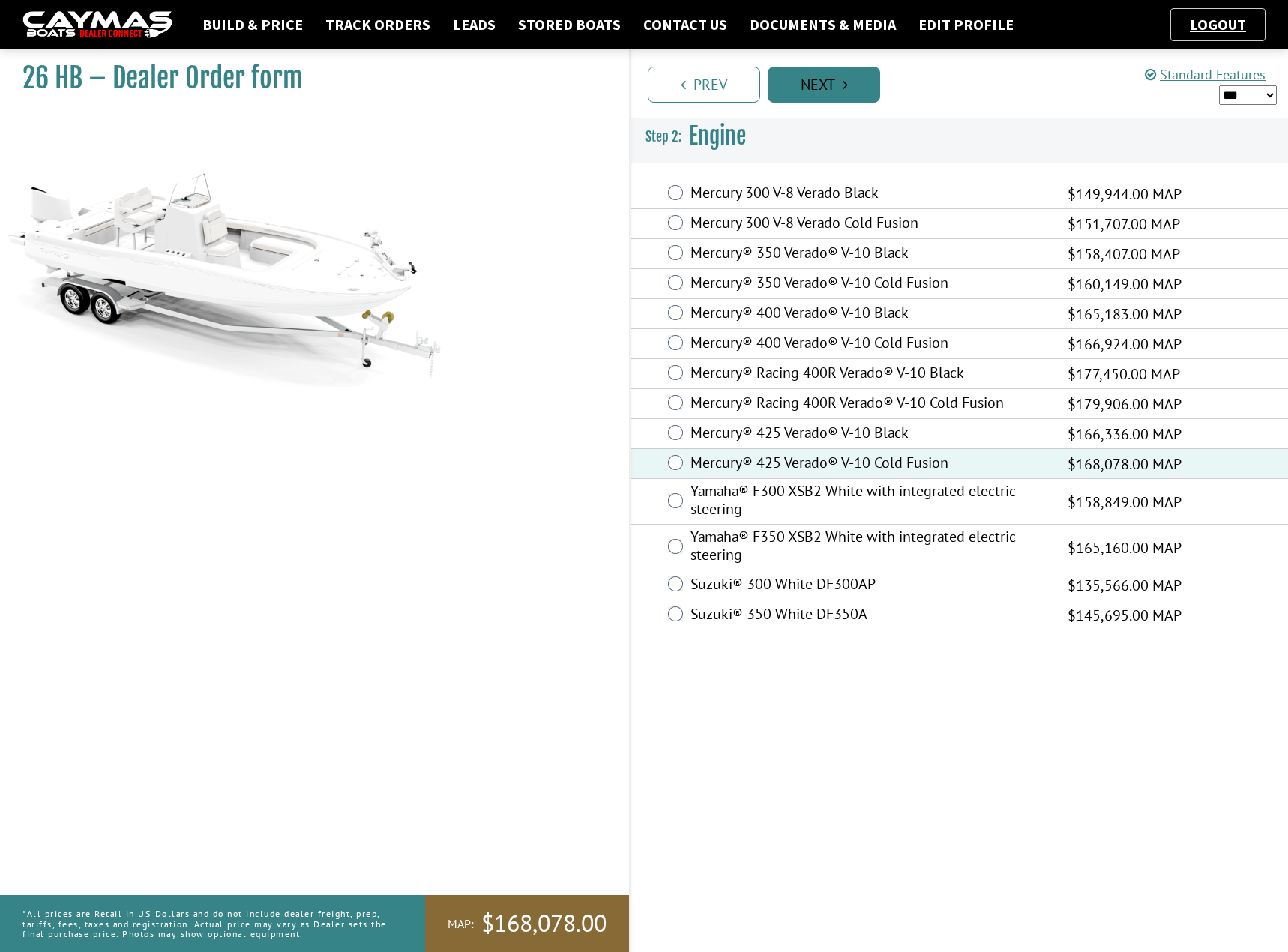
click at [821, 78] on link "Next" at bounding box center [823, 85] width 113 height 36
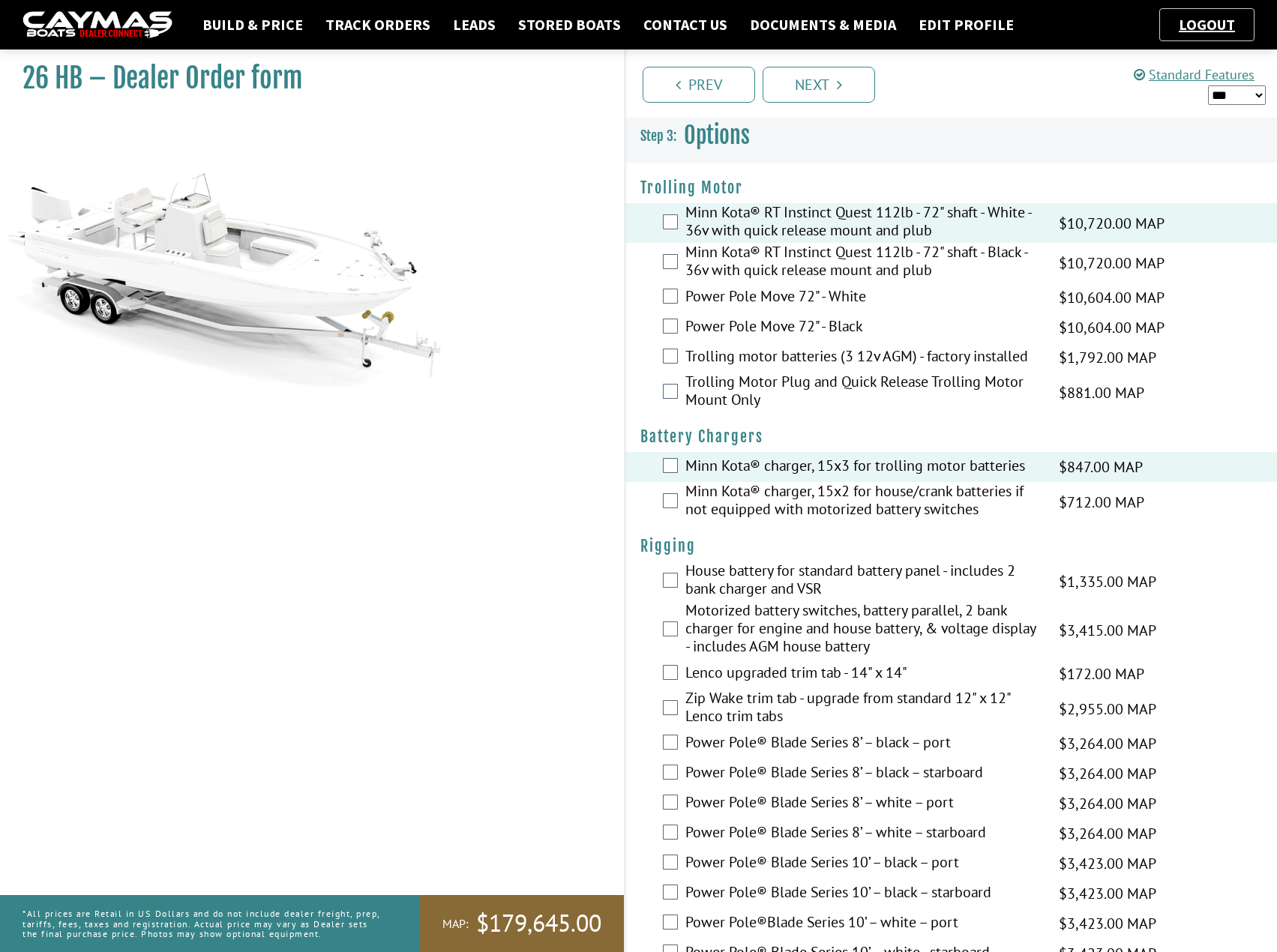
click at [668, 589] on div "House battery for standard battery panel - includes 2 bank charger and VSR $1,3…" at bounding box center [951, 581] width 652 height 40
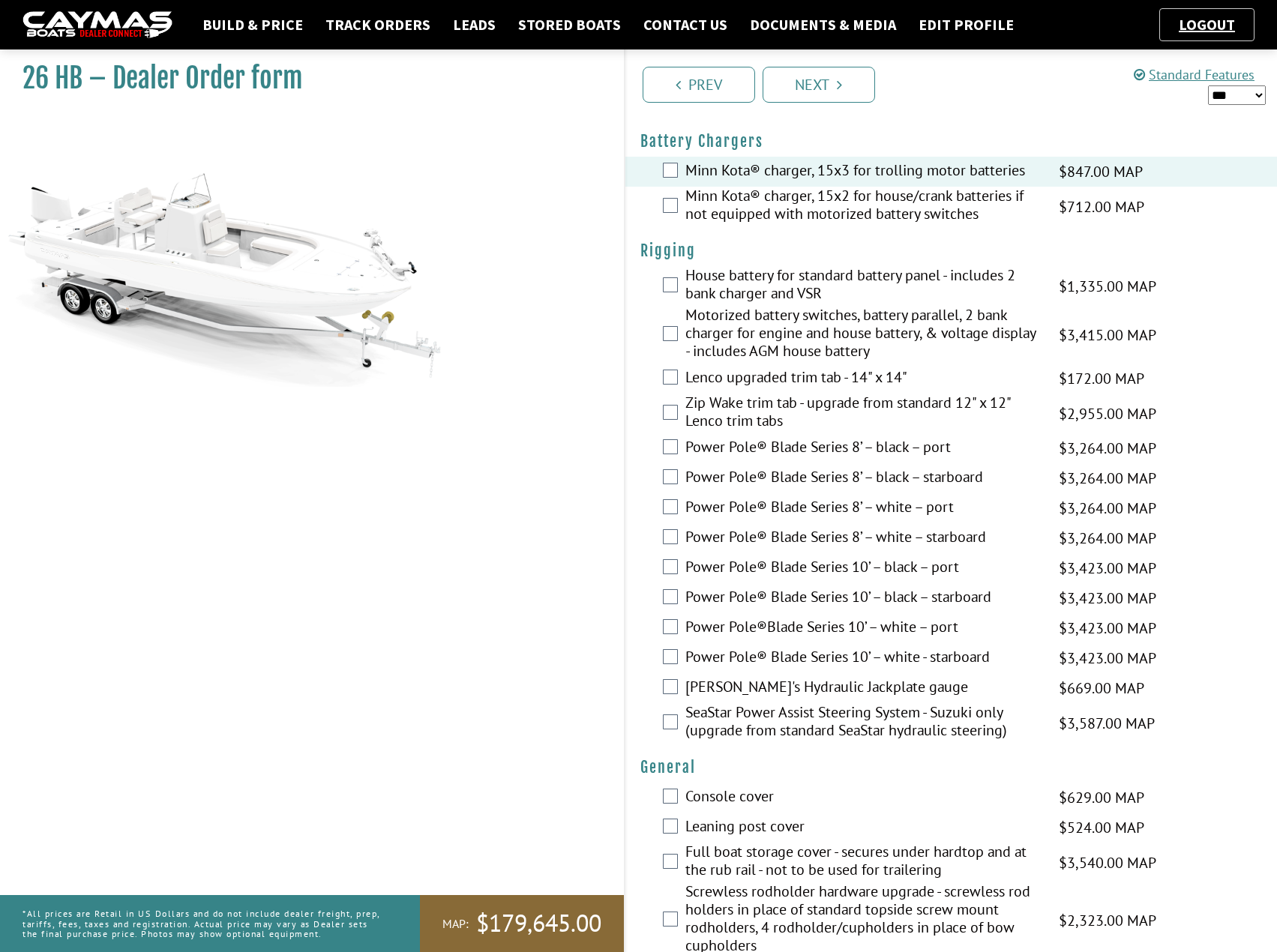
scroll to position [375, 0]
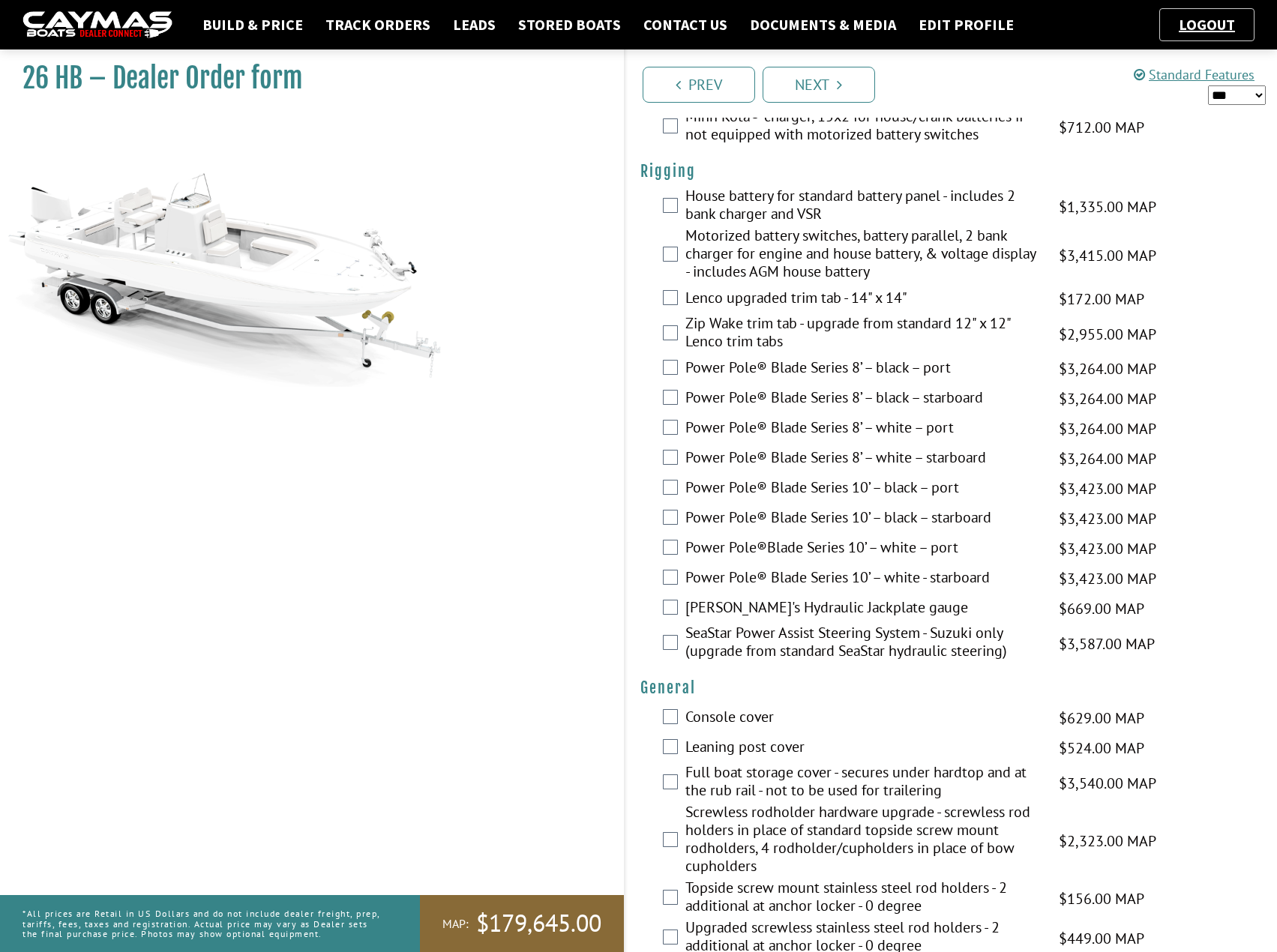
click at [667, 588] on div "Power Pole® Blade Series 10’ – white - starboard $3,423.00 MAP $3,423.00 MSRP $…" at bounding box center [951, 578] width 652 height 30
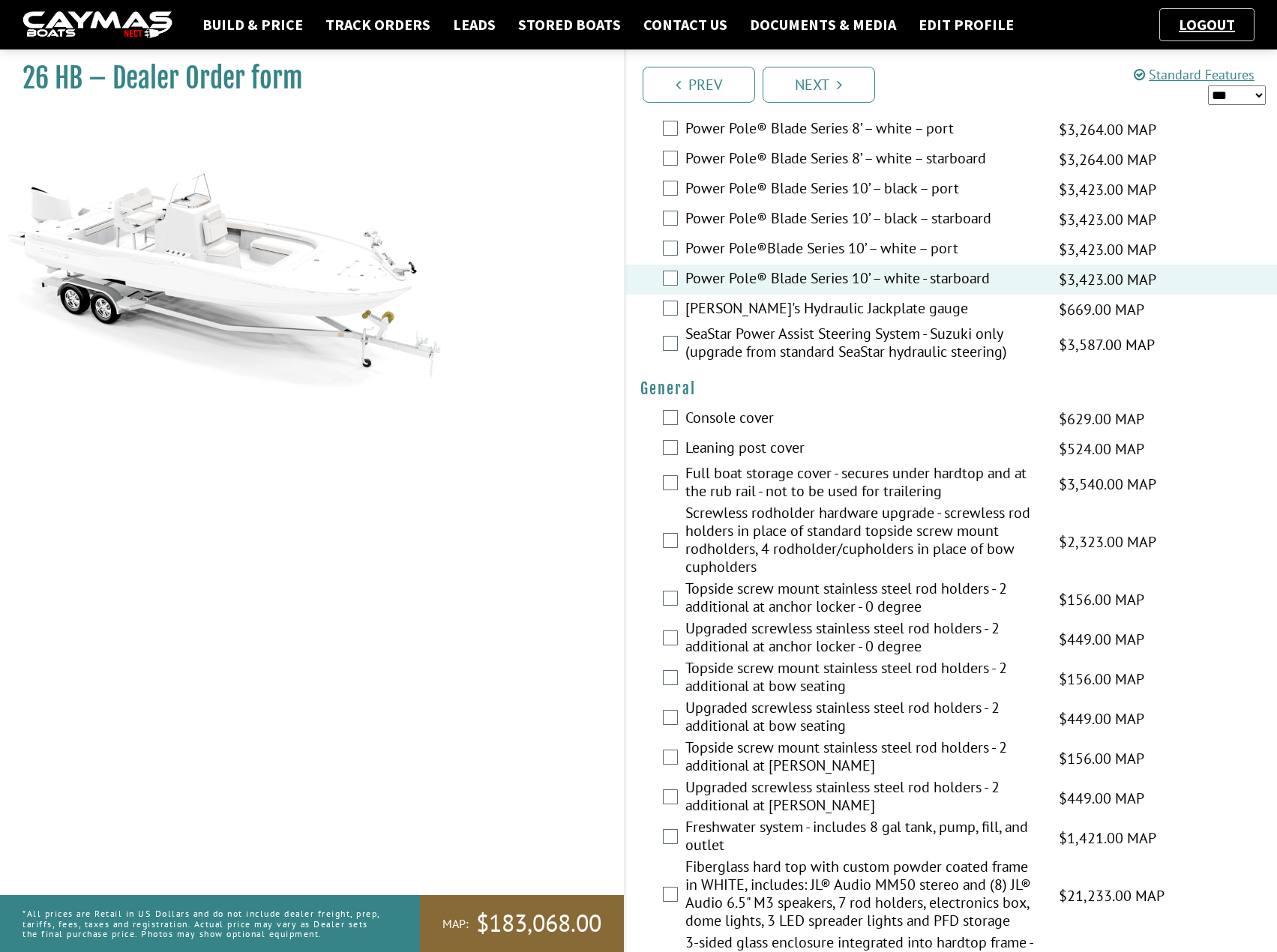
scroll to position [674, 0]
click at [838, 89] on icon "Pagination" at bounding box center [840, 84] width 5 height 15
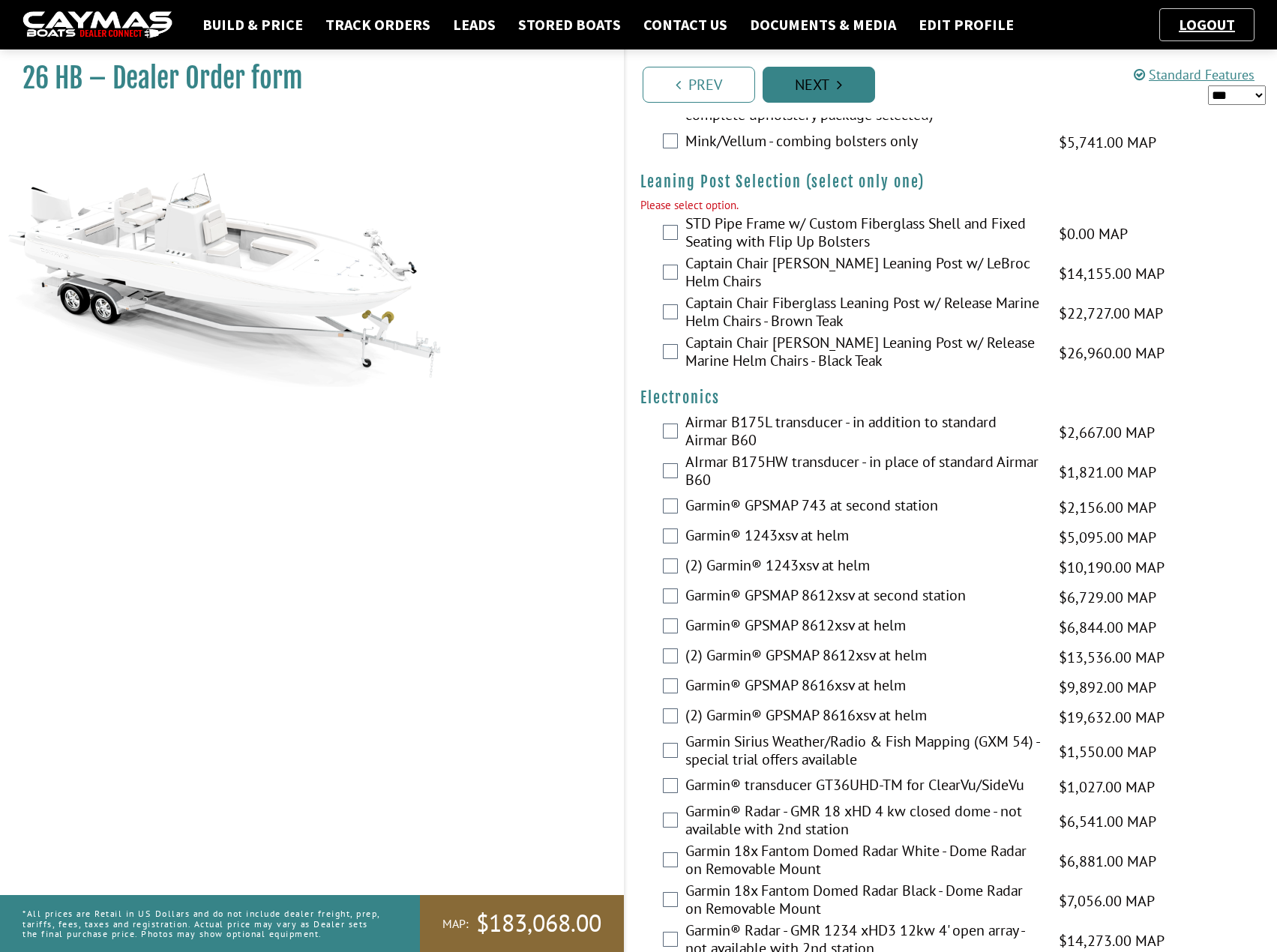
scroll to position [3337, 0]
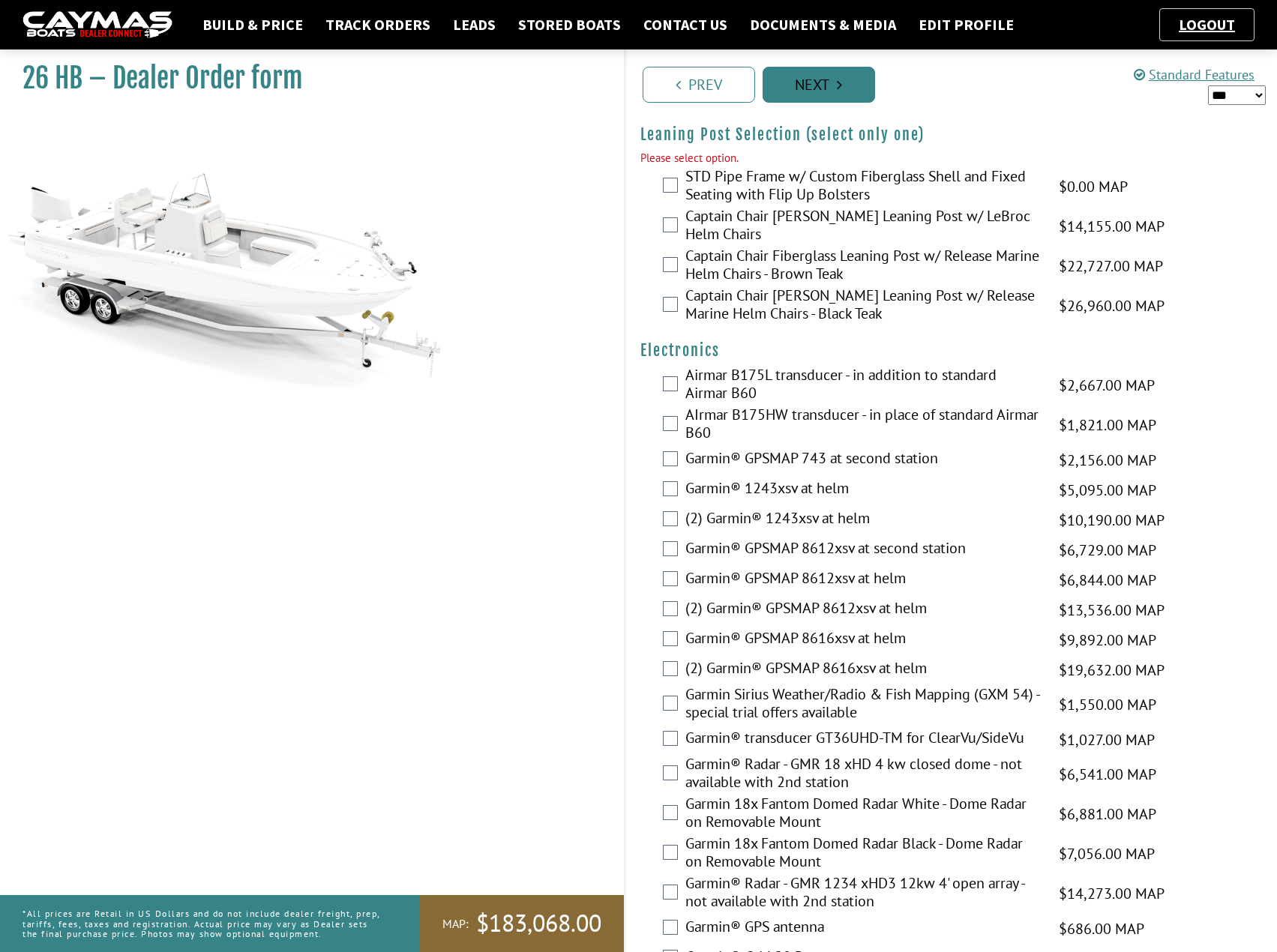
click at [838, 89] on icon "Pagination" at bounding box center [840, 84] width 5 height 15
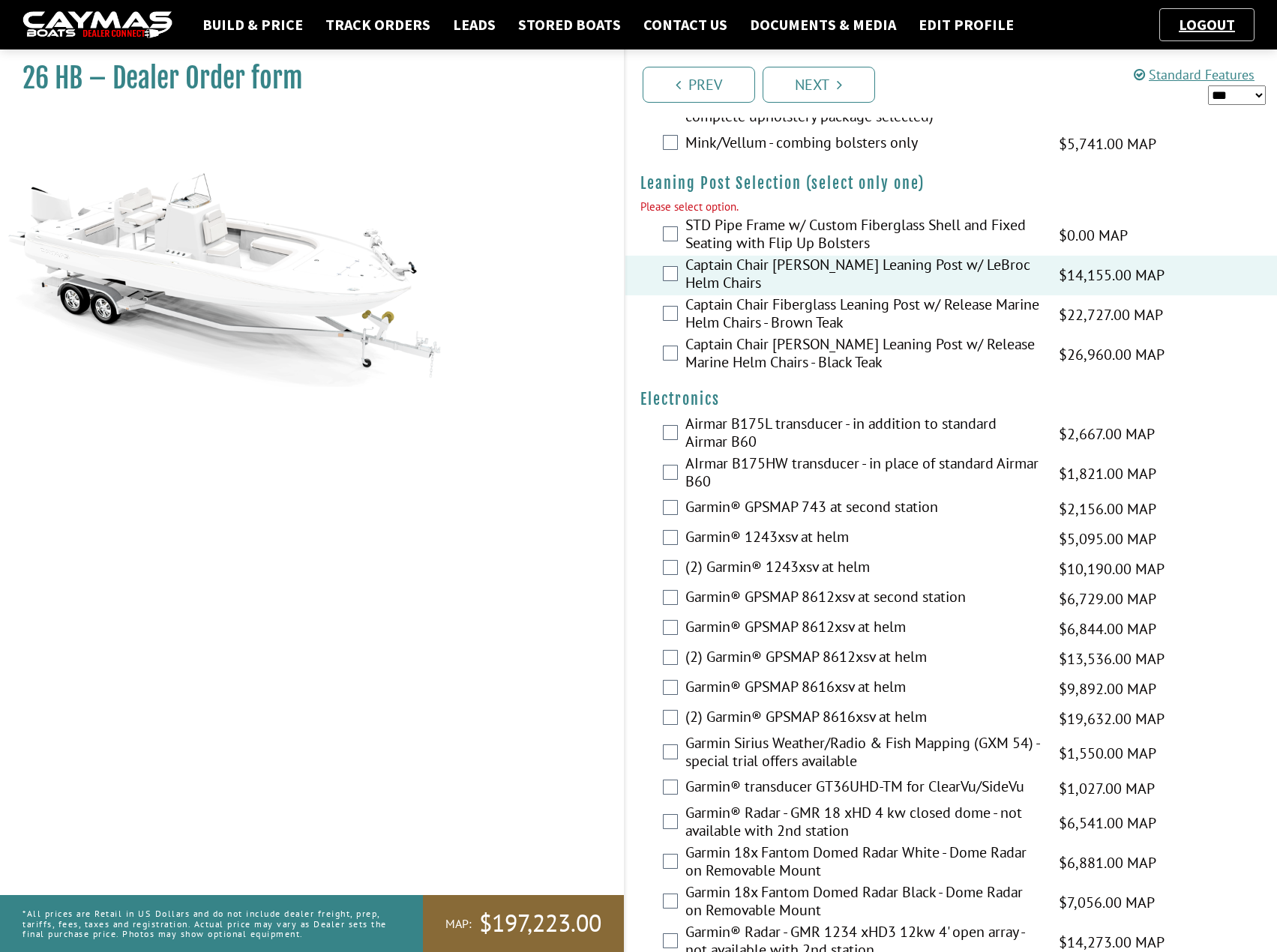
scroll to position [3262, 0]
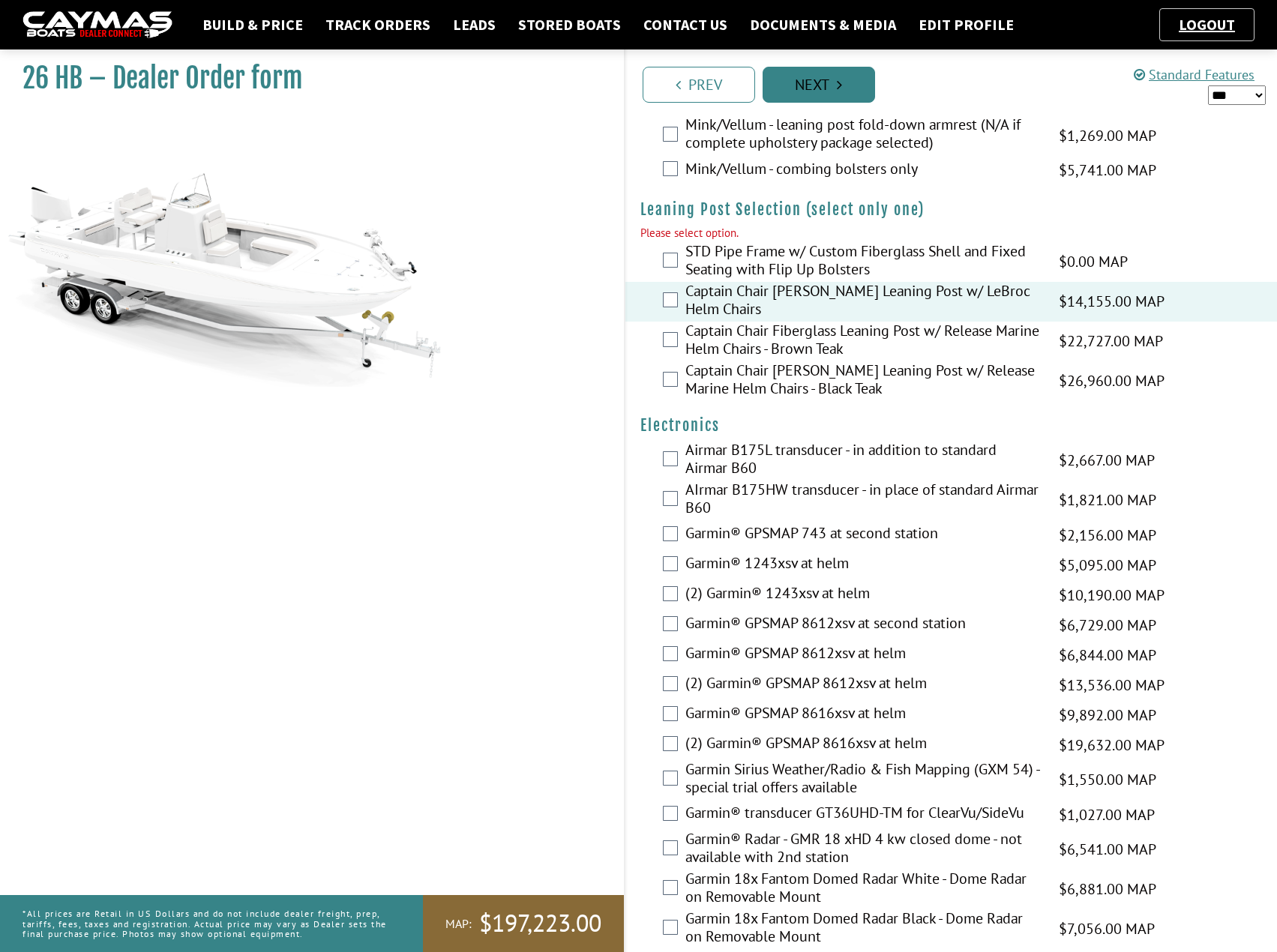
click at [812, 87] on link "Next" at bounding box center [818, 85] width 113 height 36
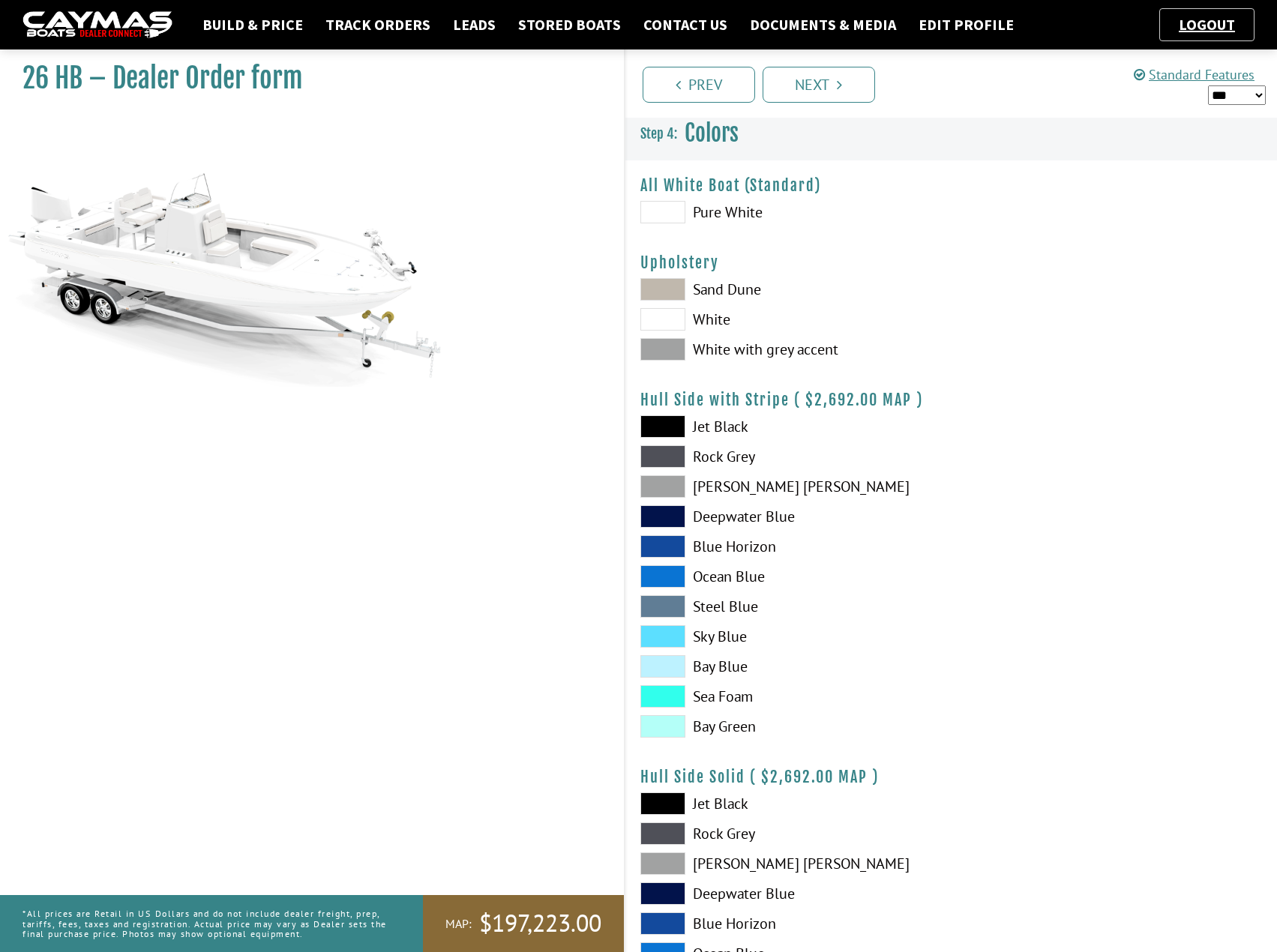
scroll to position [0, 0]
click at [670, 454] on span at bounding box center [663, 458] width 45 height 22
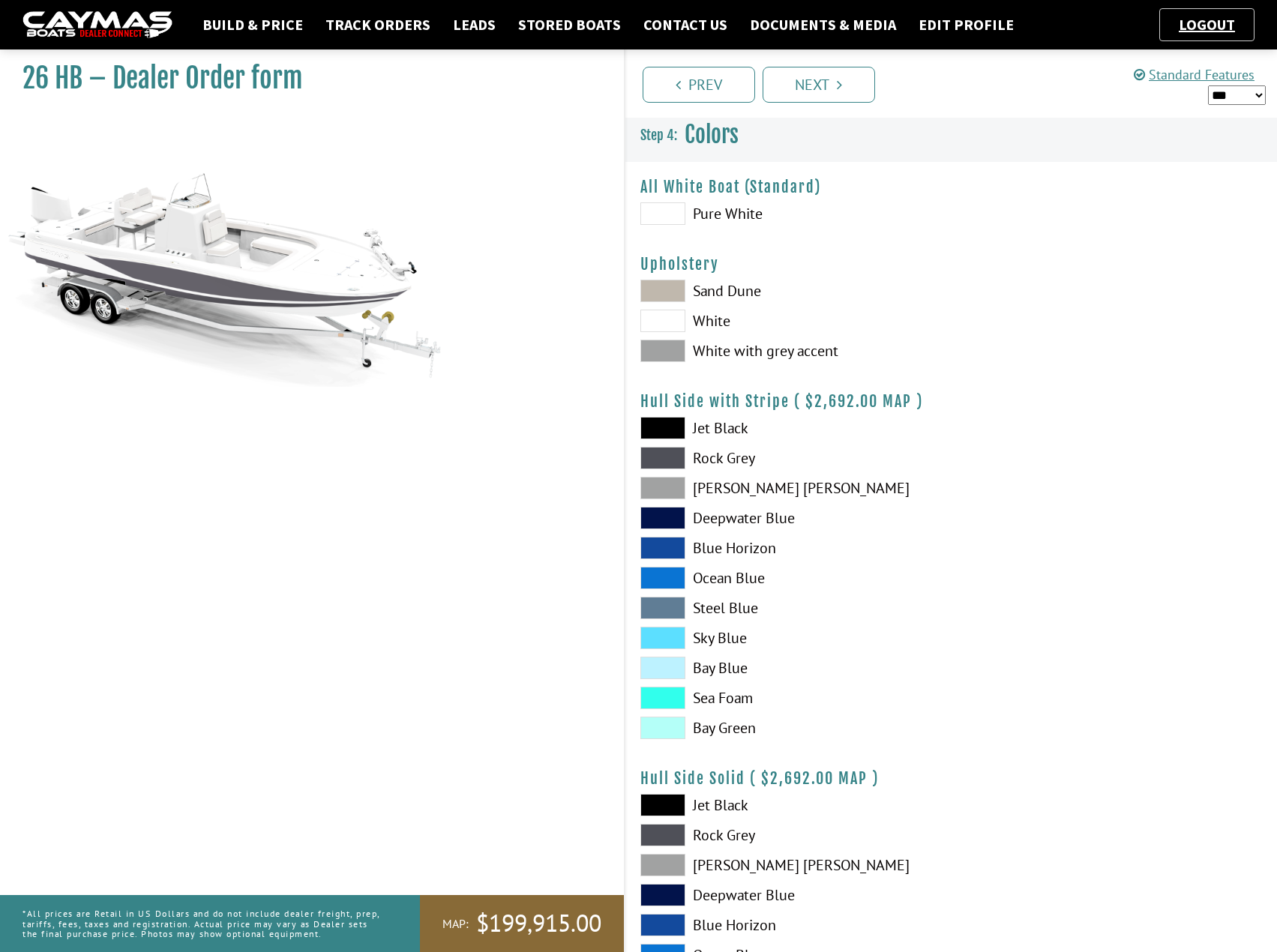
click at [670, 454] on span at bounding box center [663, 458] width 45 height 22
click at [665, 833] on span at bounding box center [663, 835] width 45 height 22
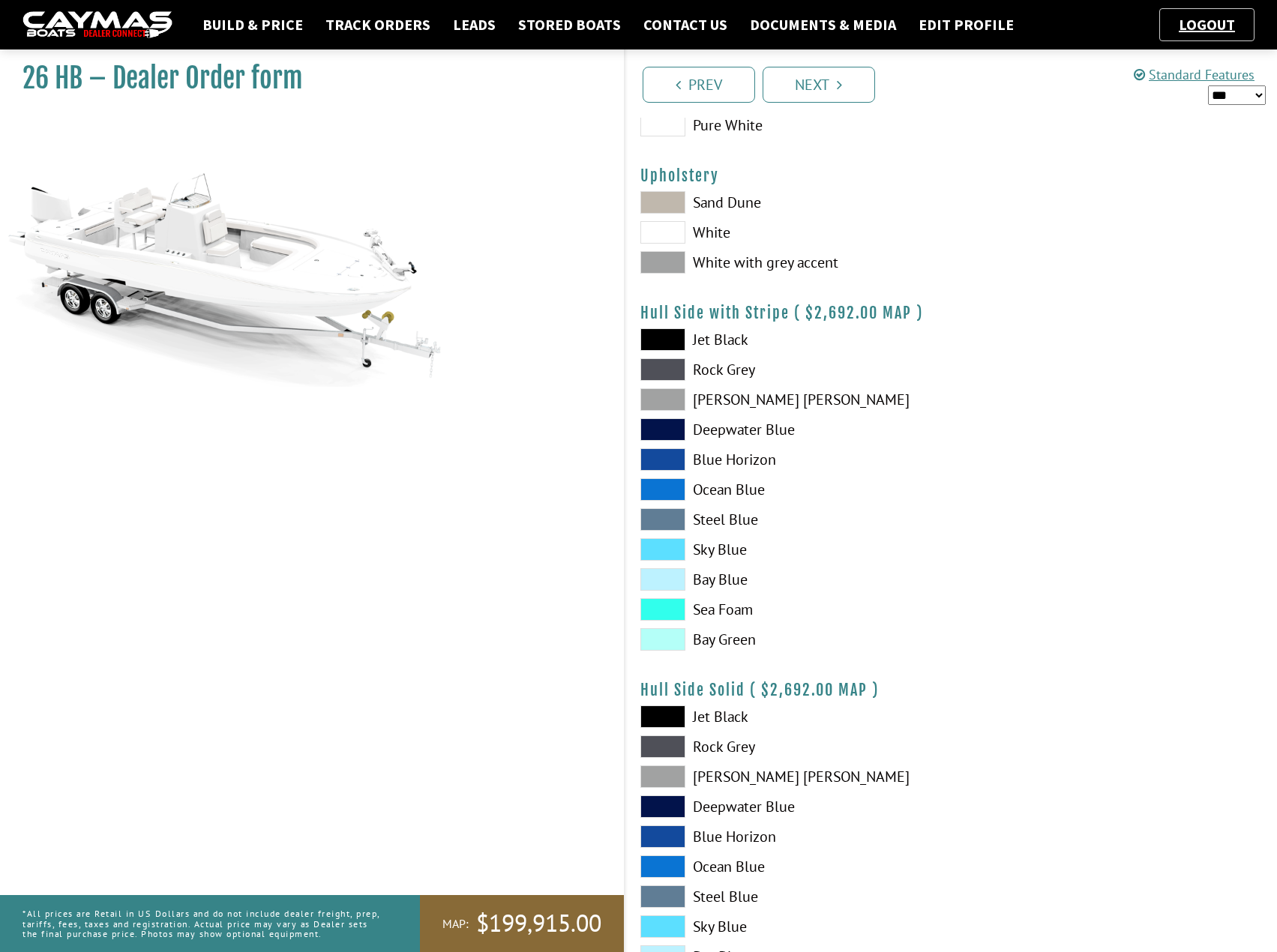
scroll to position [225, 0]
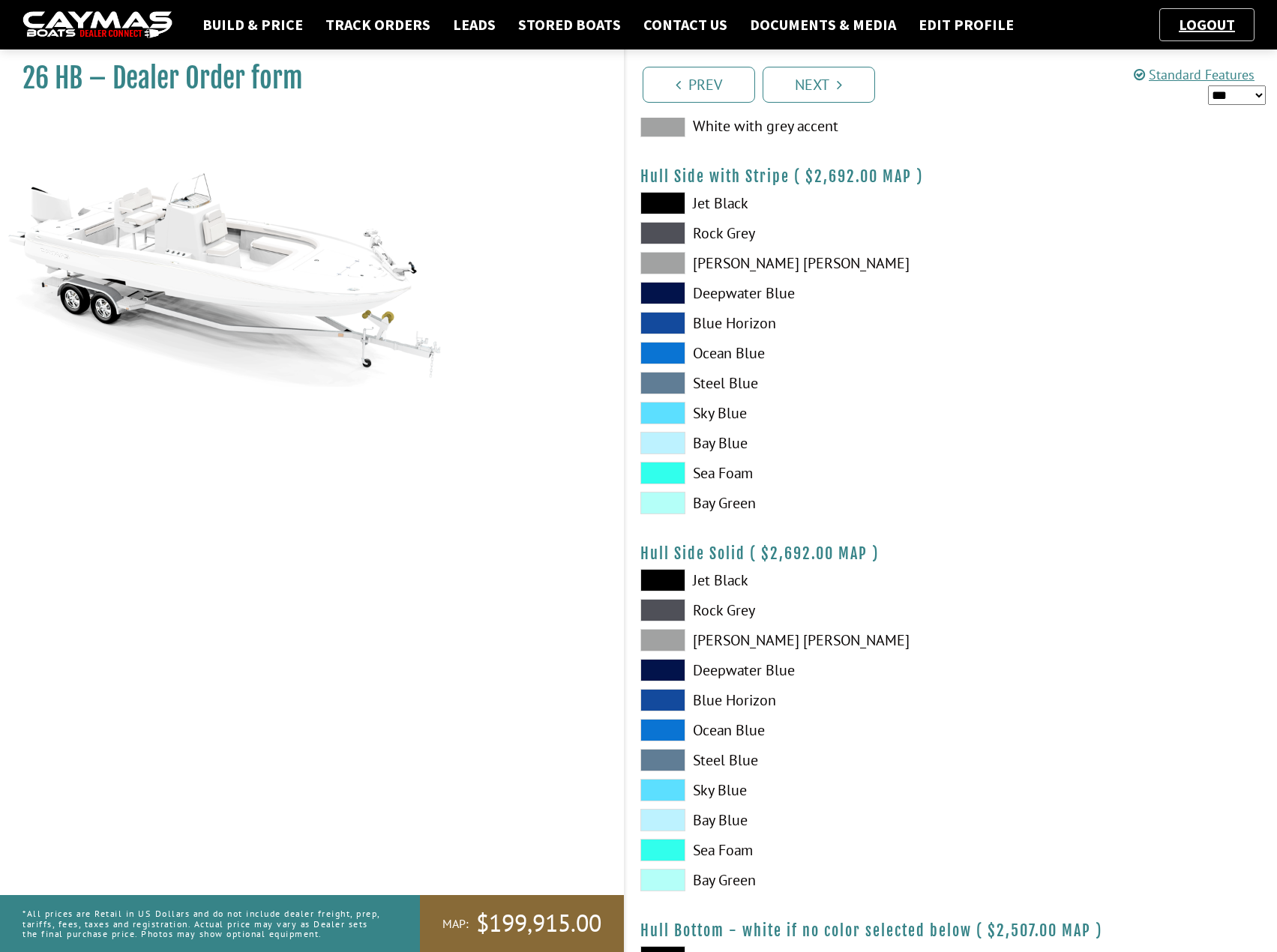
click at [661, 819] on span at bounding box center [663, 820] width 45 height 22
click at [669, 613] on span at bounding box center [663, 610] width 45 height 22
click at [675, 640] on span at bounding box center [663, 640] width 45 height 22
click at [673, 608] on span at bounding box center [663, 610] width 45 height 22
click at [667, 731] on span at bounding box center [663, 730] width 45 height 22
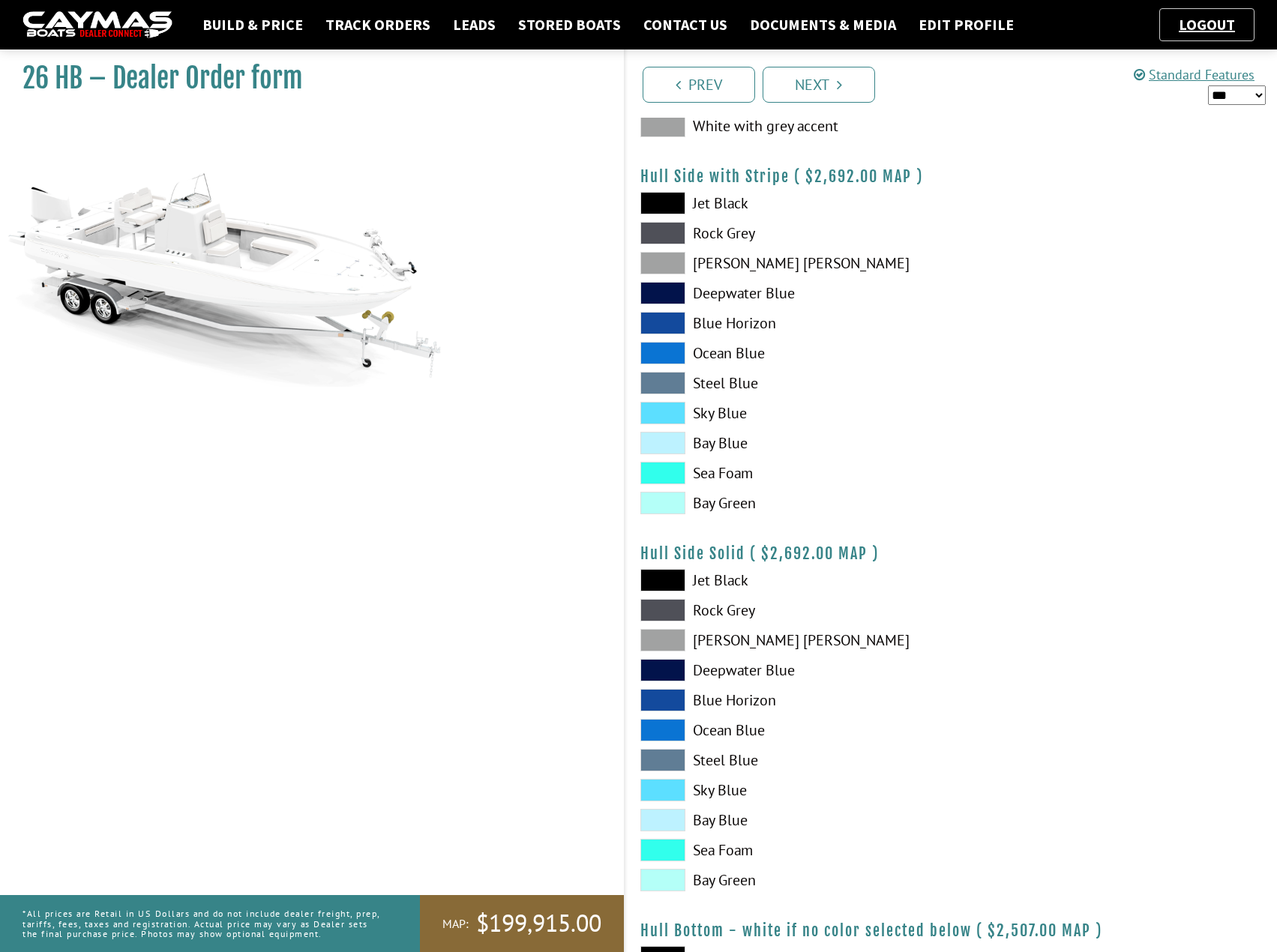
click at [667, 731] on span at bounding box center [663, 730] width 45 height 22
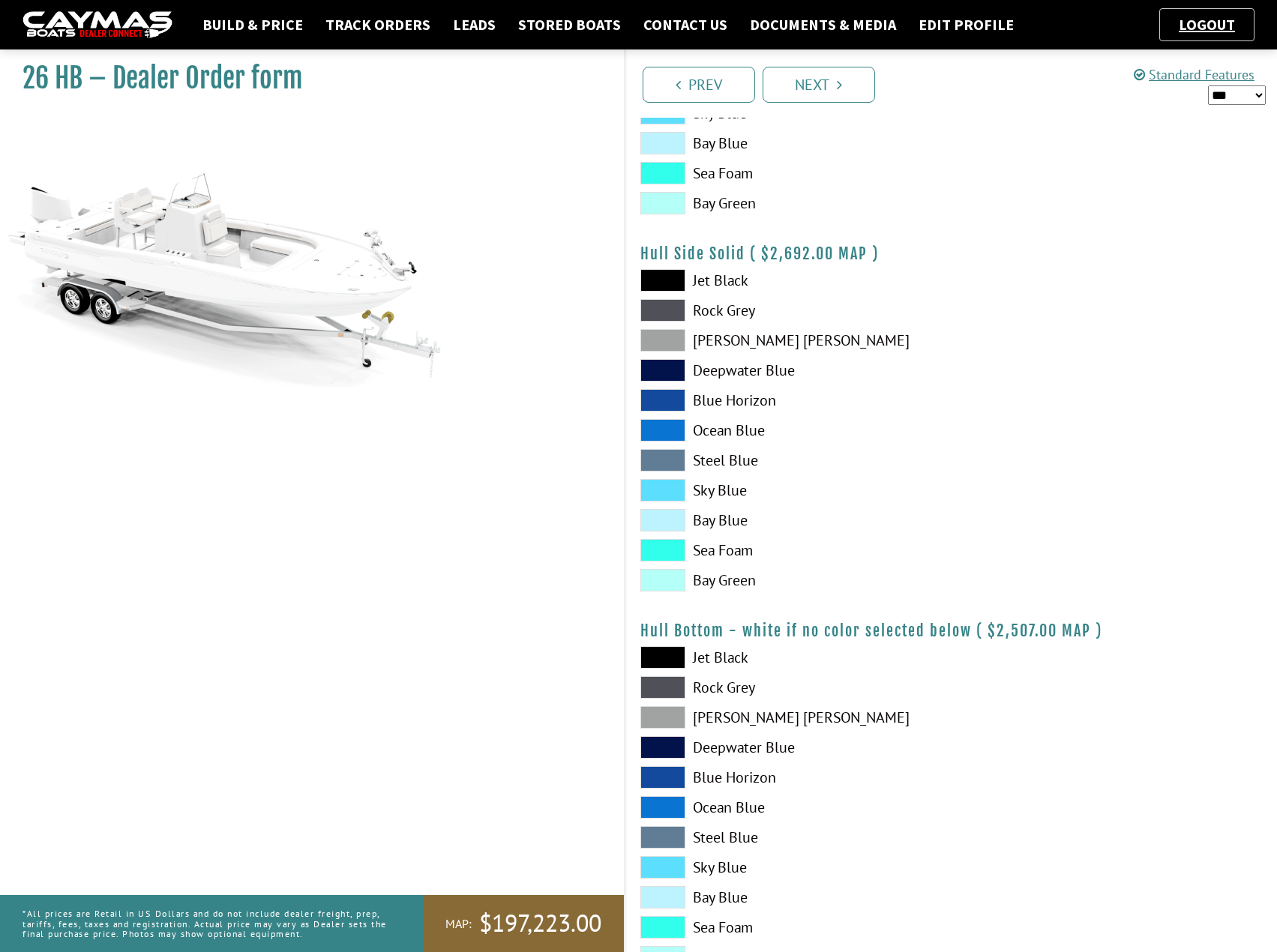
scroll to position [674, 0]
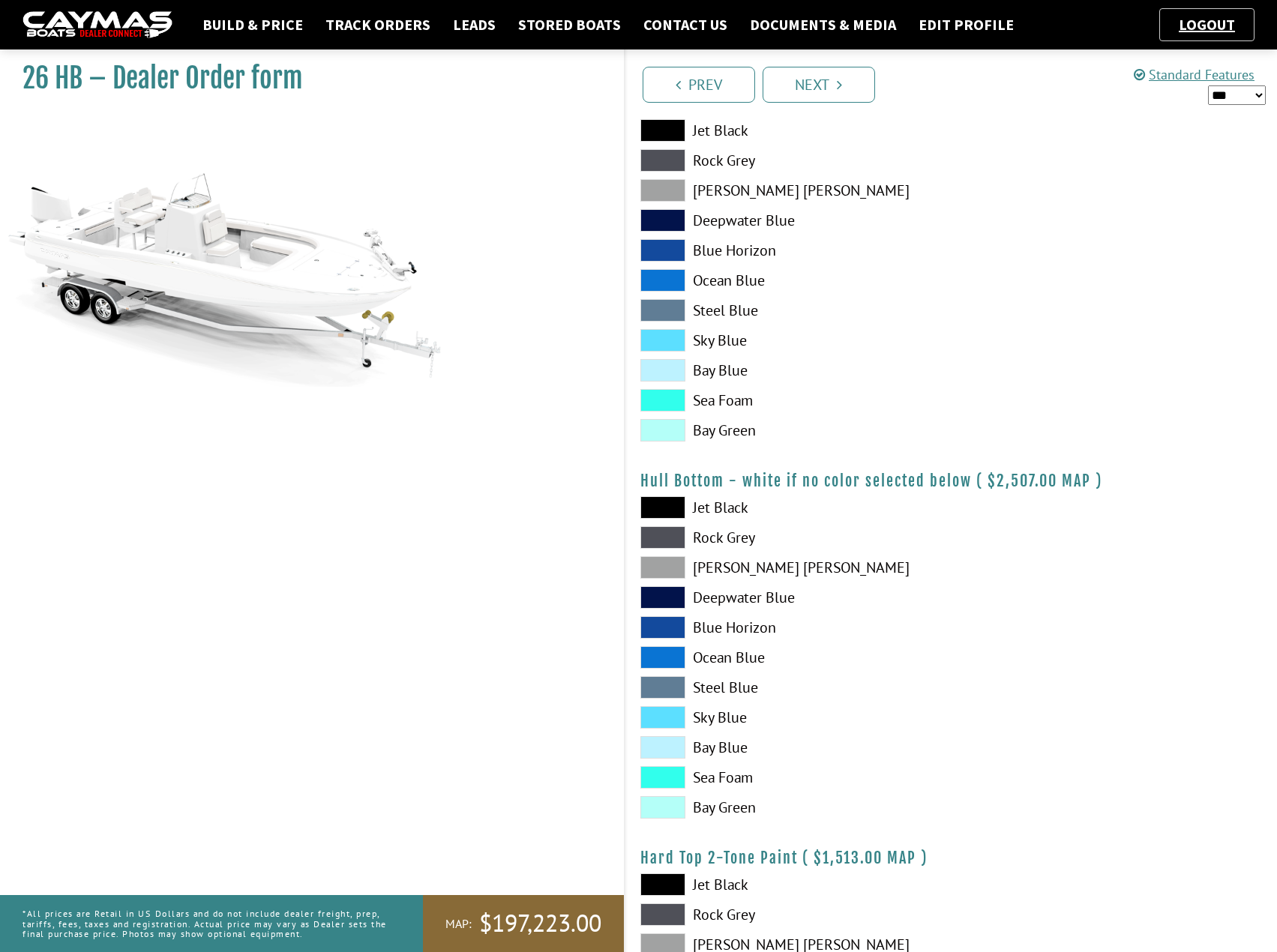
click at [670, 656] on span at bounding box center [663, 657] width 45 height 22
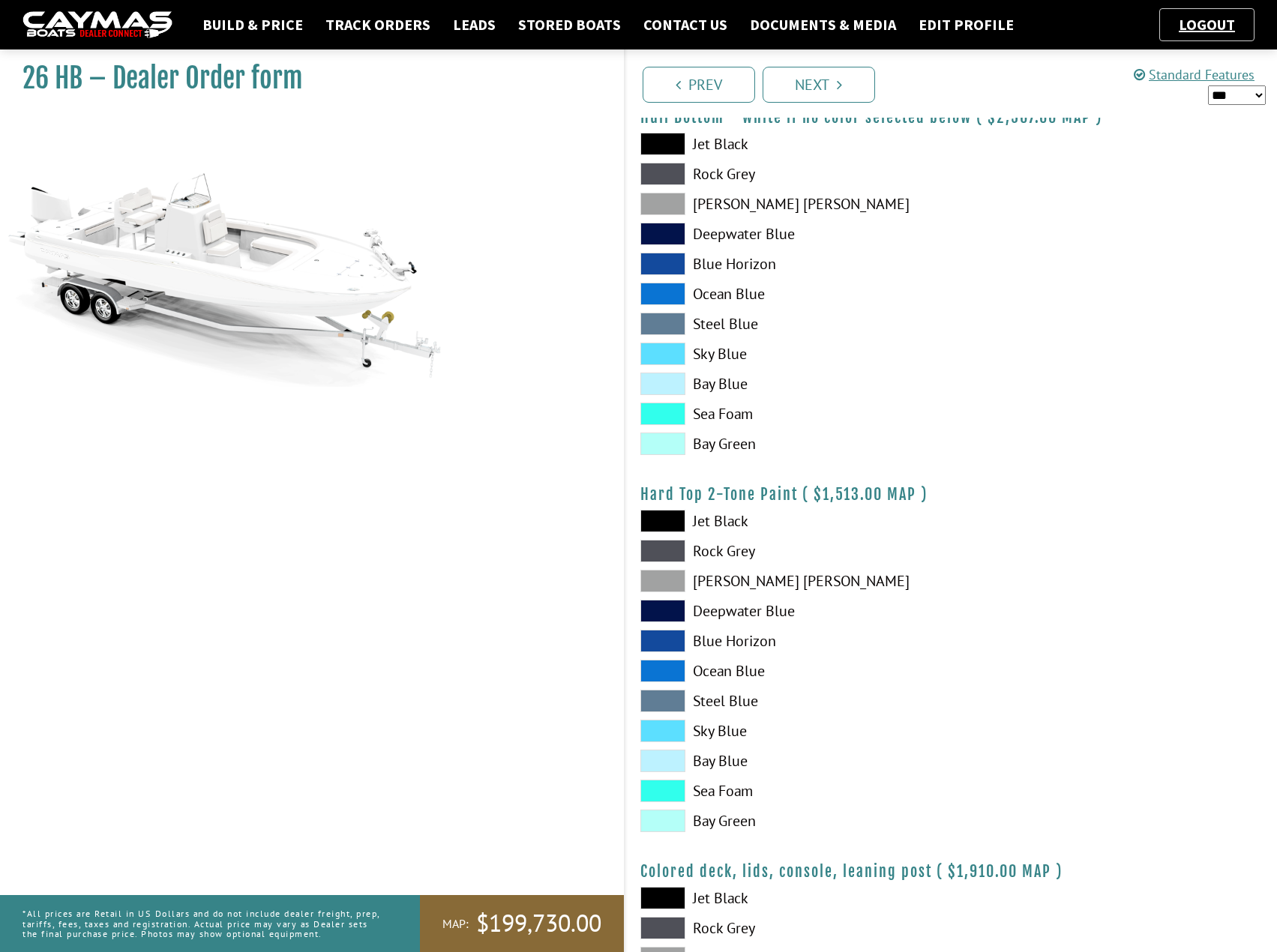
scroll to position [1049, 0]
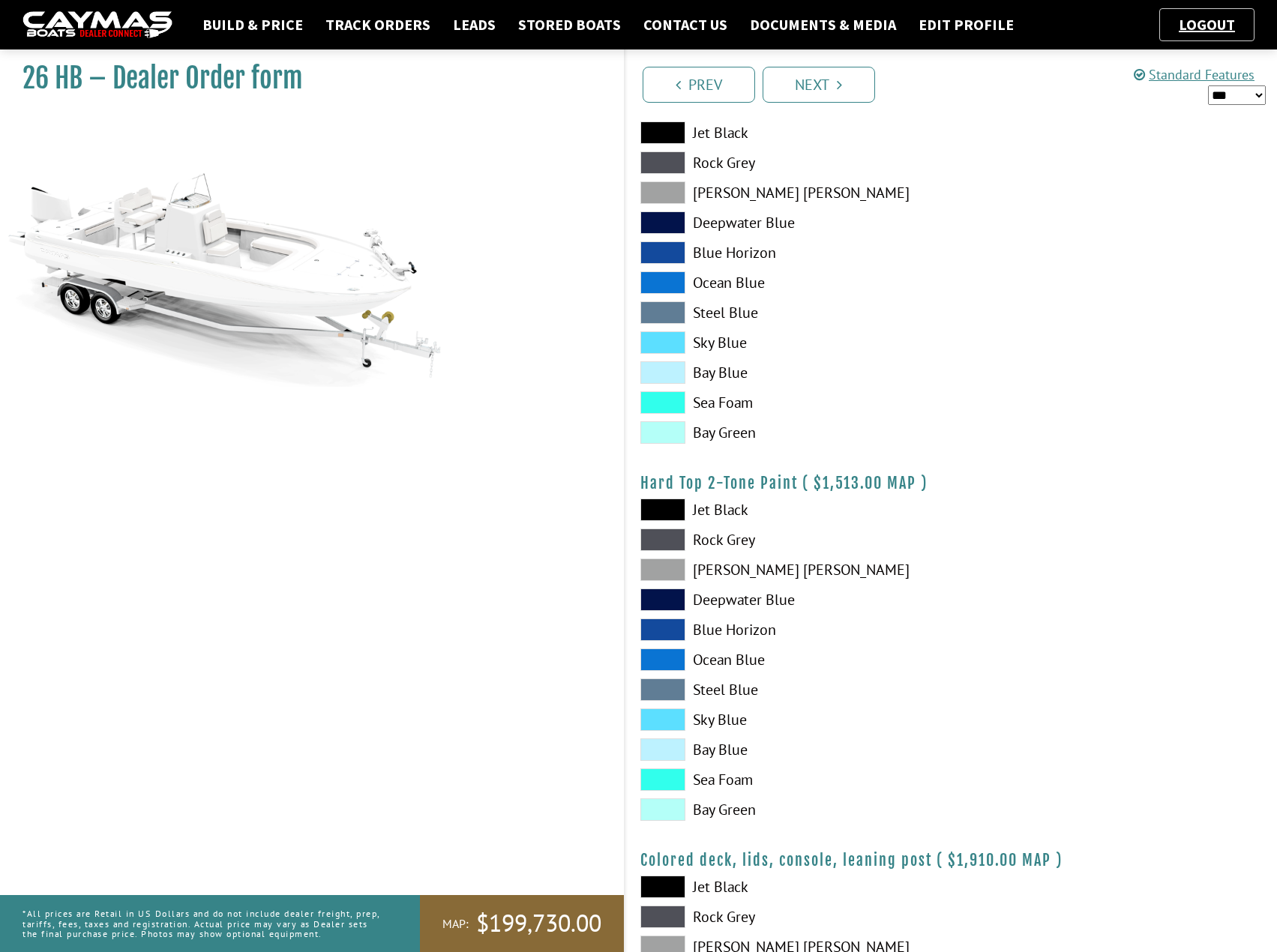
click at [665, 661] on span at bounding box center [663, 660] width 45 height 22
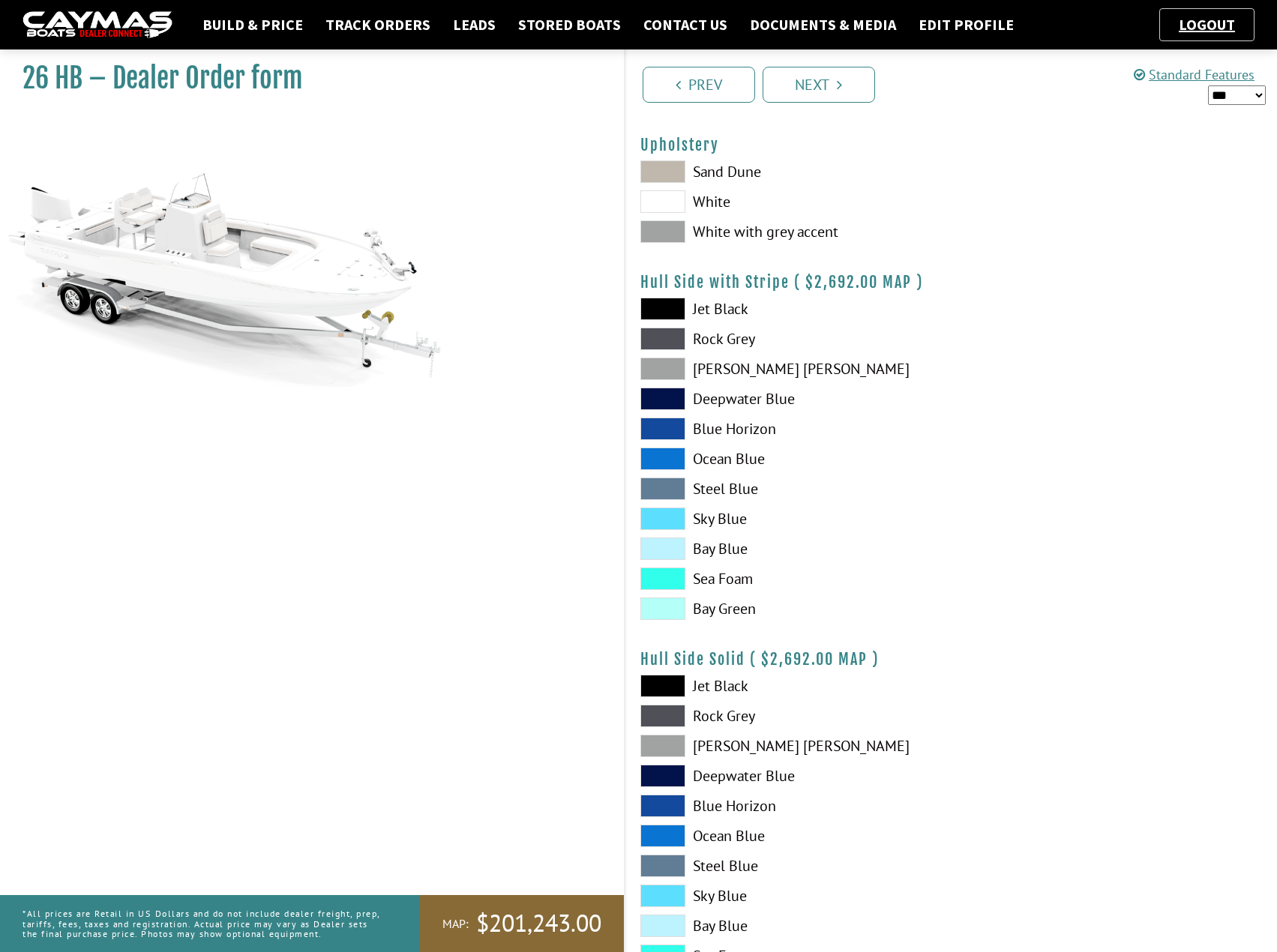
scroll to position [0, 0]
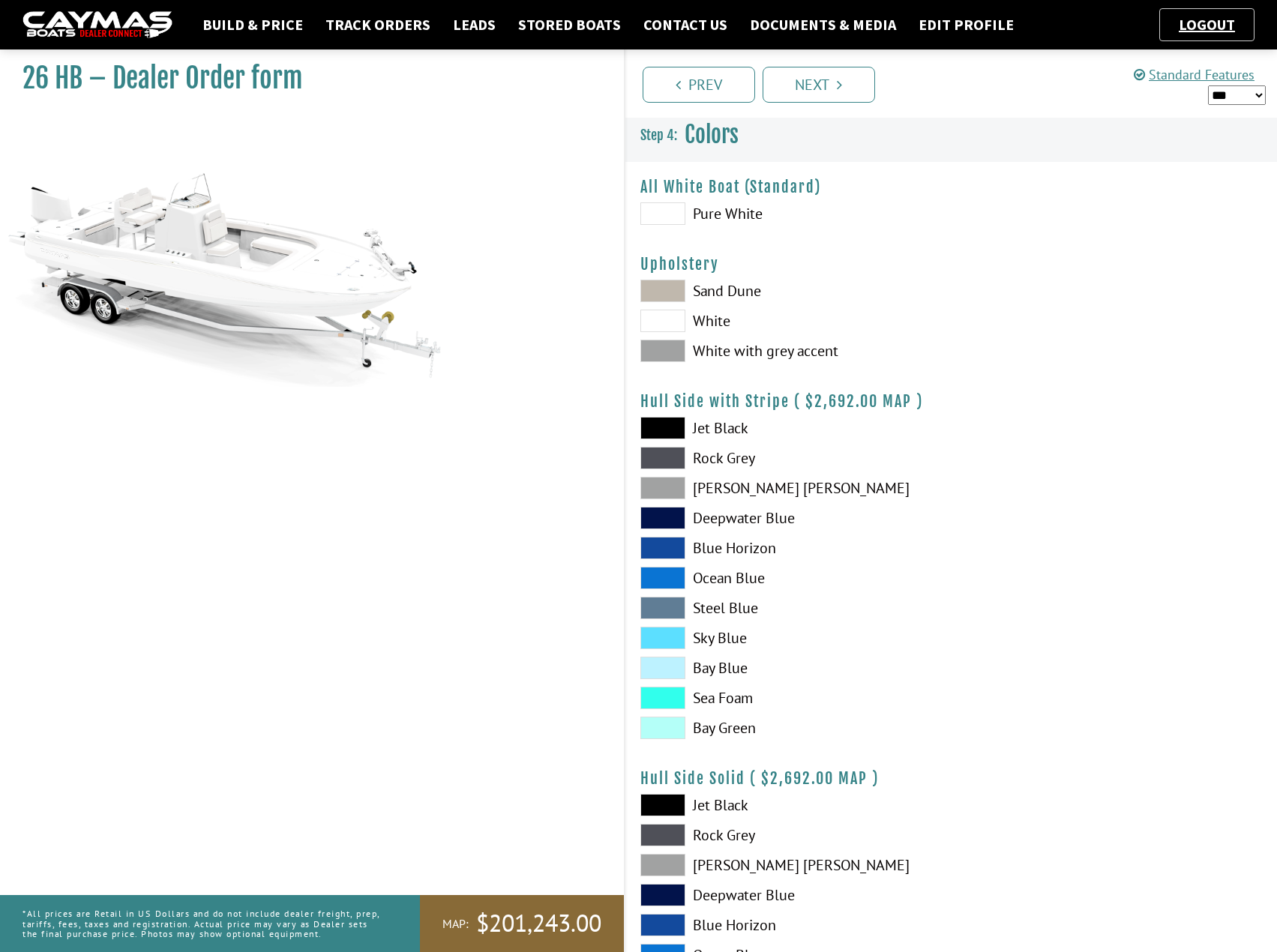
click at [661, 320] on span at bounding box center [663, 320] width 45 height 22
